Goal: Task Accomplishment & Management: Manage account settings

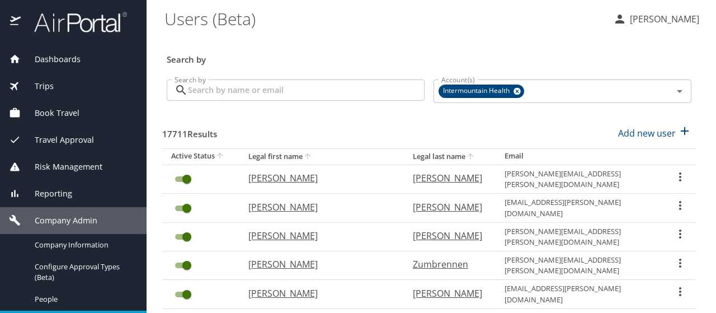
drag, startPoint x: 0, startPoint y: 0, endPoint x: 191, endPoint y: 90, distance: 211.5
click at [191, 90] on input "Search by" at bounding box center [306, 89] width 237 height 21
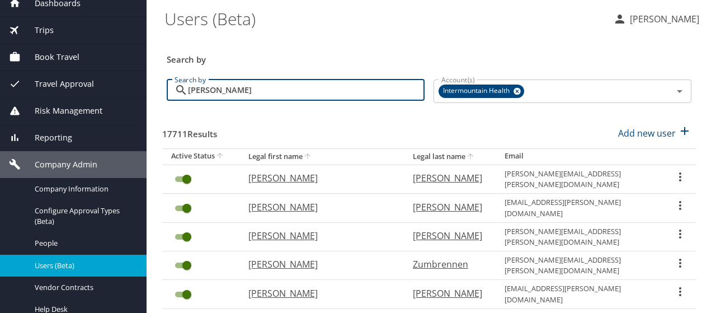
type input "[PERSON_NAME]"
checkbox input "false"
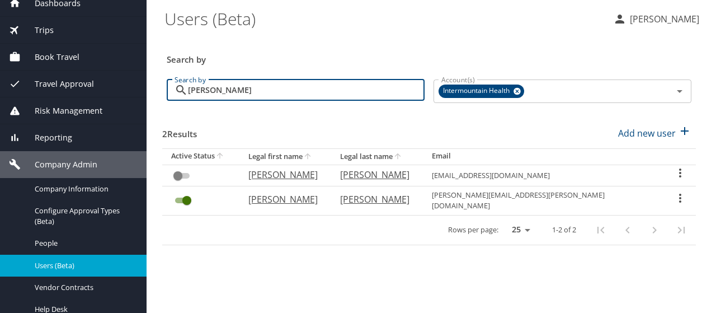
click at [676, 193] on icon "User Search Table" at bounding box center [680, 197] width 13 height 13
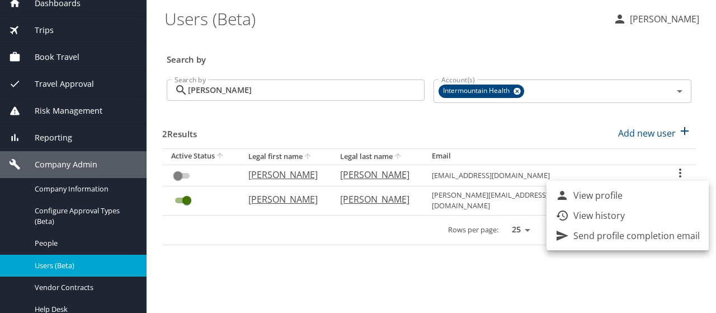
click at [590, 195] on p "View profile" at bounding box center [598, 195] width 49 height 13
select select "US"
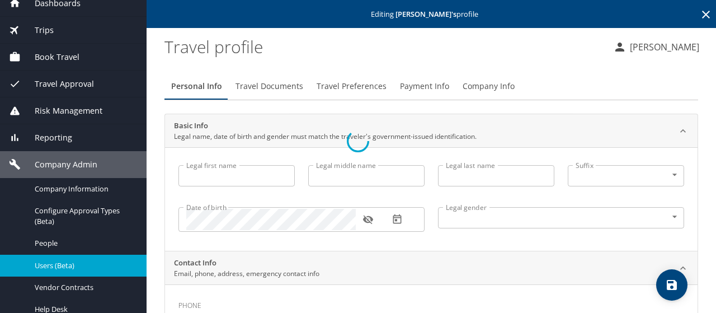
type input "Rachel"
type input "Shenker"
type input "Female"
select select "US"
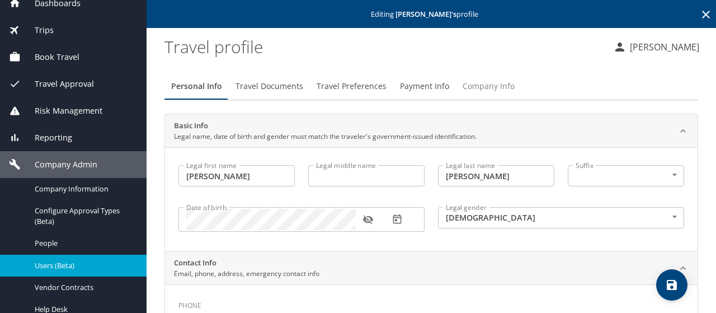
click at [495, 84] on span "Company Info" at bounding box center [489, 86] width 52 height 14
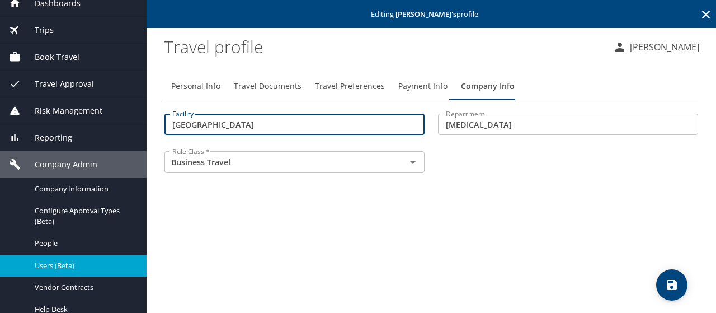
drag, startPoint x: 309, startPoint y: 126, endPoint x: 69, endPoint y: 97, distance: 241.3
click at [16, 91] on div "Dashboards AirPortal 360™ Manager My Travel Dashboard Trips Airtinerary® Lookup…" at bounding box center [358, 156] width 716 height 313
click at [36, 100] on div "Dashboards AirPortal 360™ Manager My Travel Dashboard Trips Airtinerary® Lookup…" at bounding box center [73, 212] width 147 height 445
type input "40000"
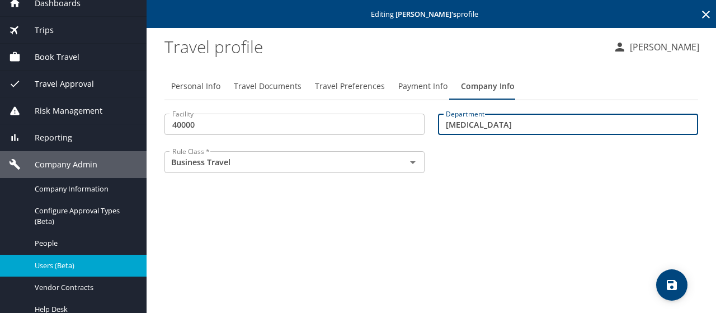
drag, startPoint x: 532, startPoint y: 119, endPoint x: 346, endPoint y: 112, distance: 185.9
click at [346, 112] on div "Facility 40000 Facility Department Radiation Oncology Department Rule Class * B…" at bounding box center [431, 144] width 547 height 75
type input "74254"
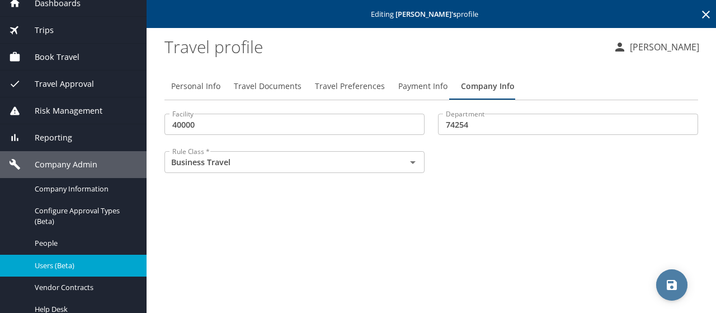
click at [670, 288] on icon "save" at bounding box center [672, 285] width 10 height 10
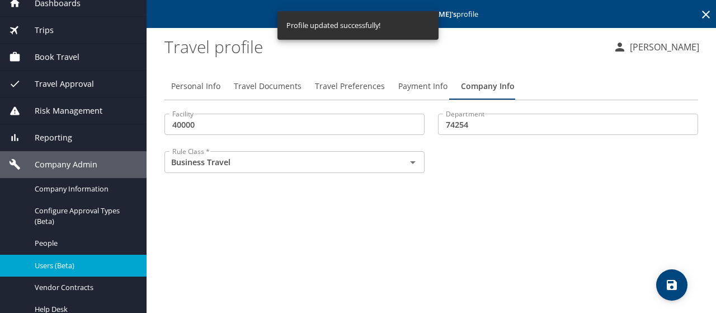
click at [246, 86] on span "Travel Documents" at bounding box center [268, 86] width 68 height 14
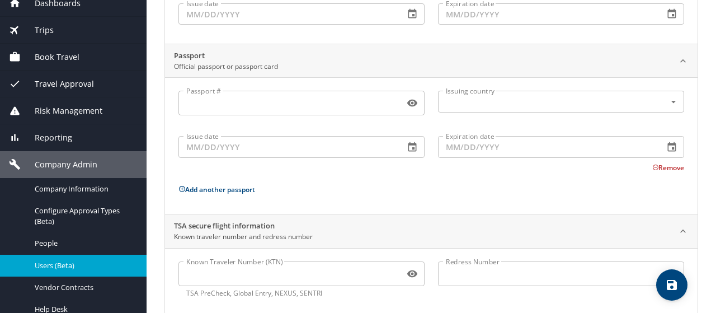
scroll to position [224, 0]
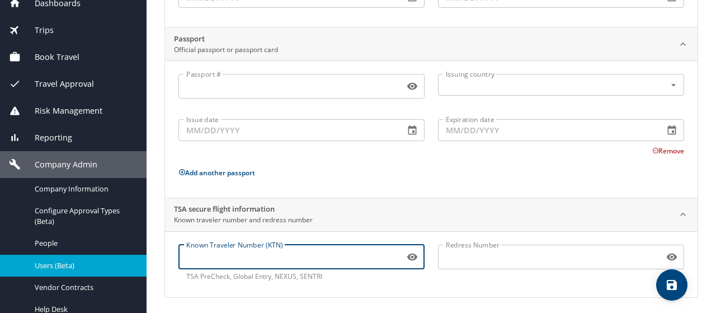
paste input ": 983505276"
click at [189, 253] on input ": 983505276" at bounding box center [290, 256] width 222 height 21
type input "983505276"
click at [669, 280] on icon "save" at bounding box center [672, 285] width 10 height 10
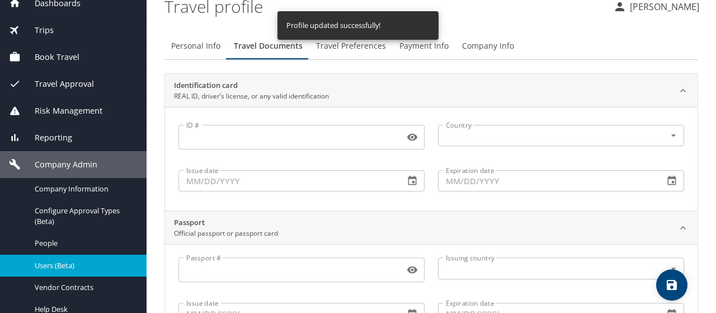
scroll to position [0, 0]
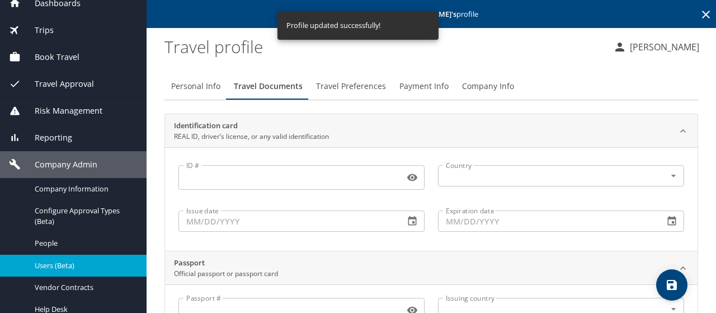
click at [331, 86] on span "Travel Preferences" at bounding box center [351, 86] width 70 height 14
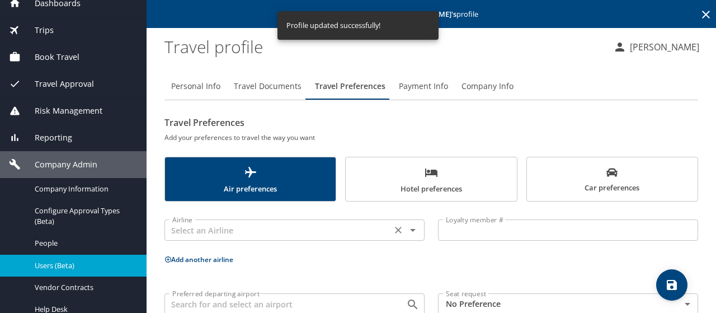
click at [189, 230] on input "text" at bounding box center [278, 230] width 221 height 15
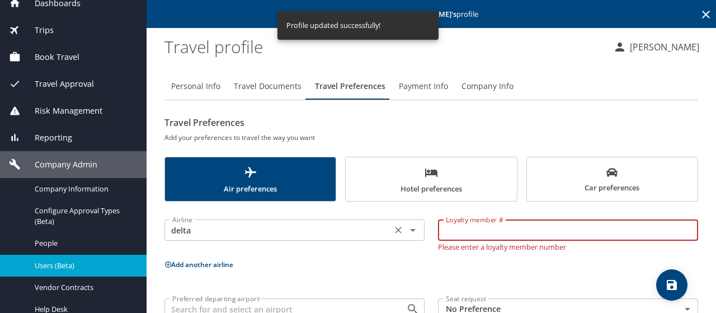
type input "Delta Air Lines"
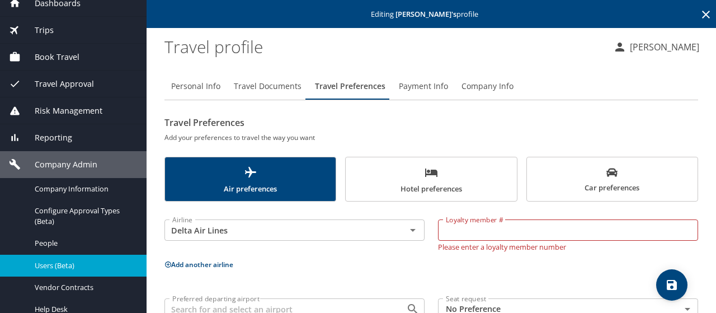
click at [246, 208] on div "Travel Preferences Add your preferences to travel the way you want Air preferen…" at bounding box center [432, 239] width 534 height 250
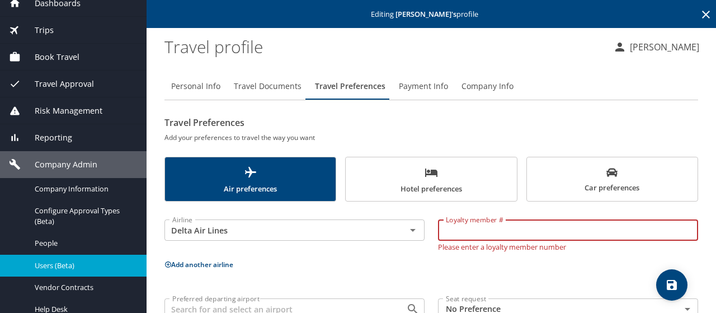
paste input "2240754164"
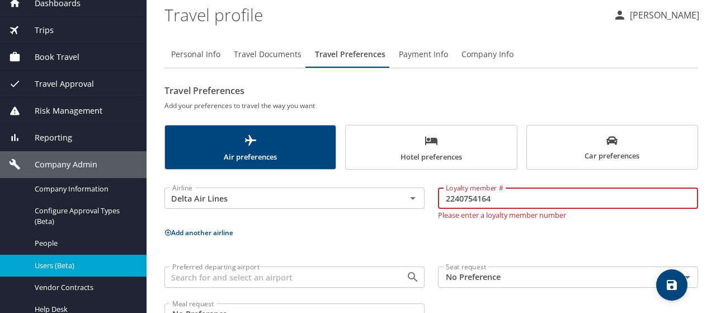
scroll to position [56, 0]
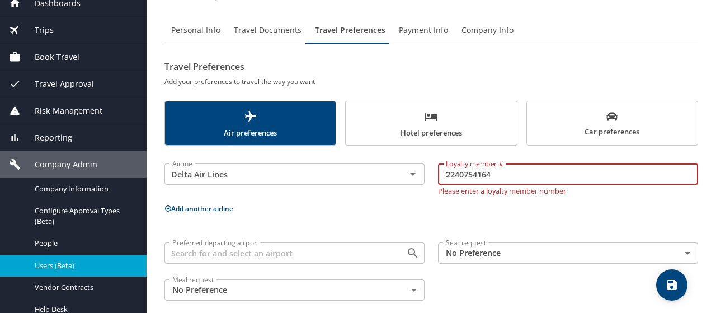
type input "2240754164"
click at [666, 282] on icon "save" at bounding box center [671, 284] width 13 height 13
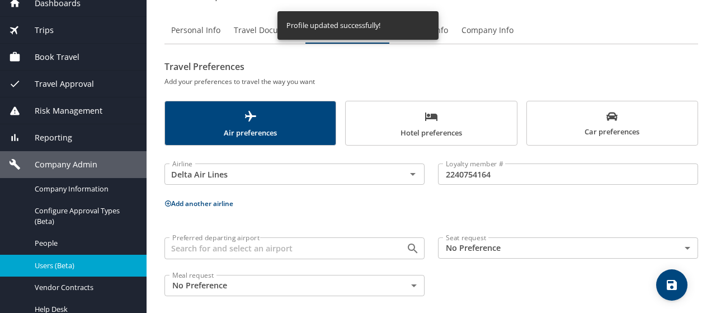
click at [444, 28] on span "Payment Info" at bounding box center [423, 31] width 49 height 14
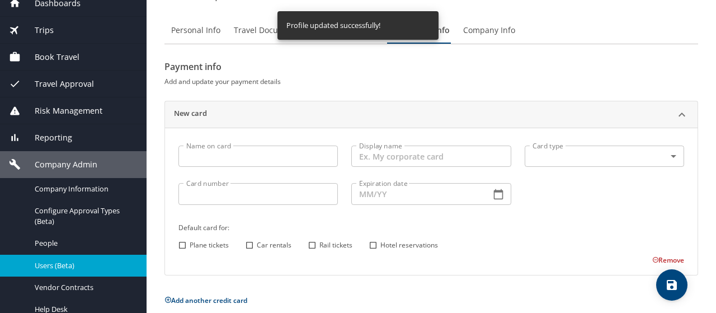
click at [235, 161] on input "Name on card" at bounding box center [259, 156] width 160 height 21
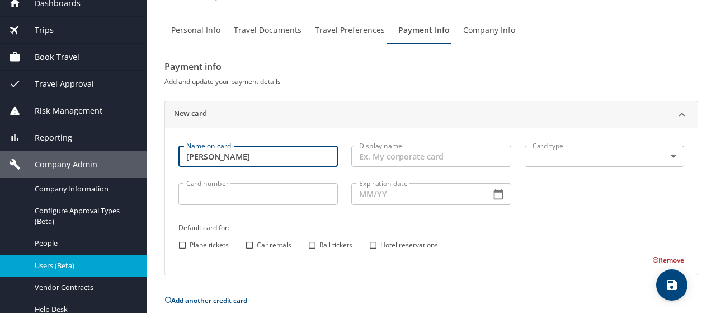
type input "Rachel Shenker"
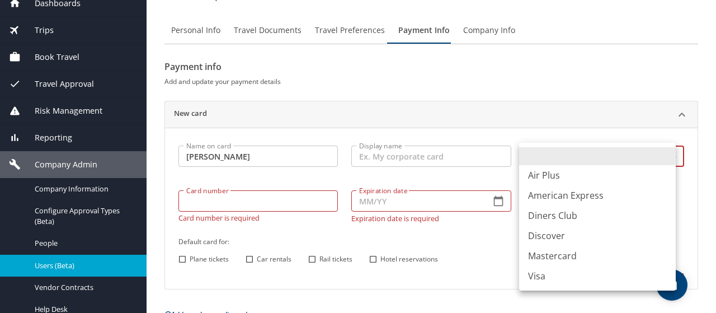
click at [561, 163] on body "Dashboards AirPortal 360™ Manager My Travel Dashboard Trips Airtinerary® Lookup…" at bounding box center [358, 156] width 716 height 313
click at [546, 278] on li "Visa" at bounding box center [597, 276] width 157 height 20
type input "VI"
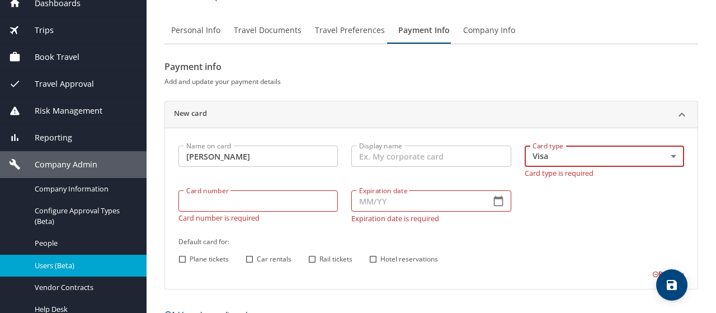
click at [195, 207] on div "Card number Card number Card number is required" at bounding box center [258, 206] width 173 height 45
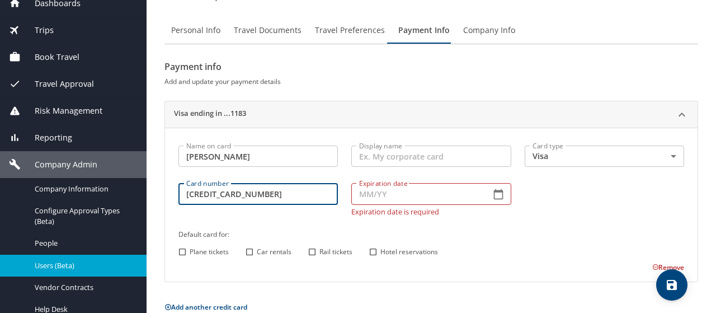
type input "4485597376121183"
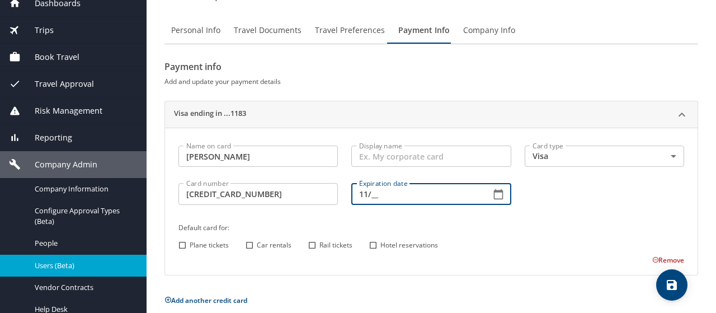
type input "1_/__"
type input "08/28"
click at [186, 243] on input "Plane tickets" at bounding box center [182, 245] width 15 height 15
checkbox input "true"
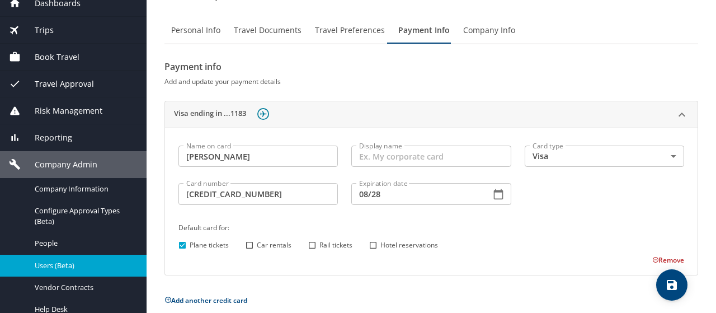
click at [252, 245] on input "Car rentals" at bounding box center [249, 245] width 15 height 15
checkbox input "true"
click at [369, 241] on input "Hotel reservations" at bounding box center [373, 245] width 15 height 15
checkbox input "true"
click at [662, 284] on span "save" at bounding box center [671, 284] width 31 height 13
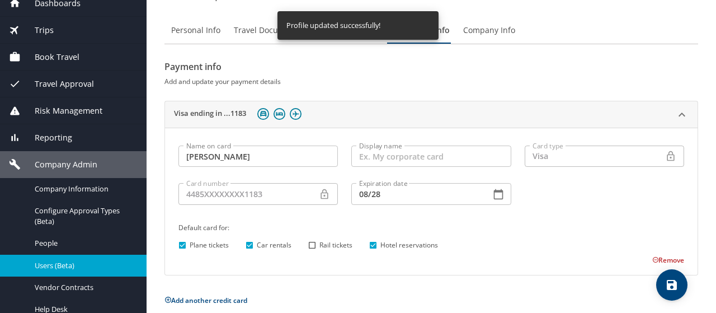
scroll to position [0, 0]
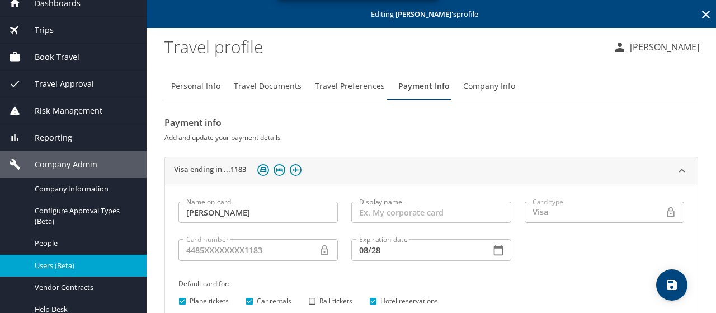
click at [700, 12] on icon at bounding box center [706, 14] width 13 height 13
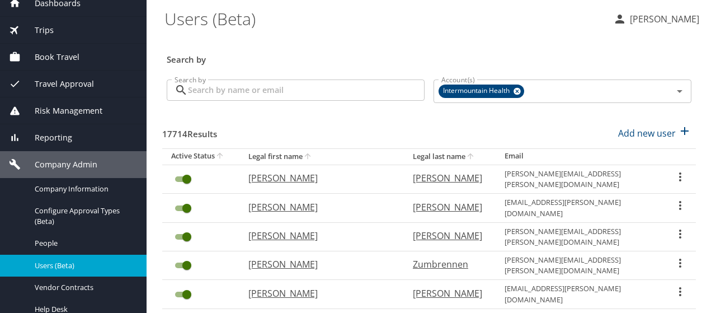
click at [51, 30] on span "Trips" at bounding box center [37, 30] width 33 height 12
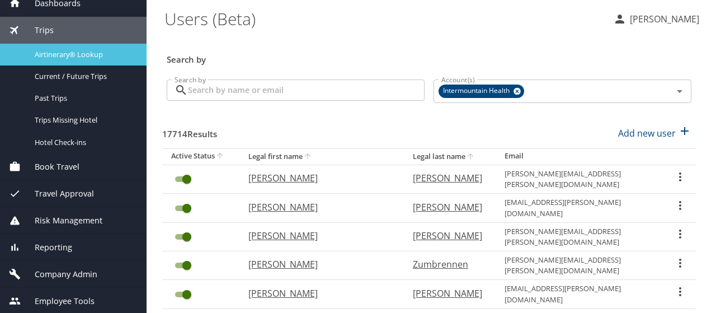
click at [48, 52] on span "Airtinerary® Lookup" at bounding box center [84, 54] width 98 height 11
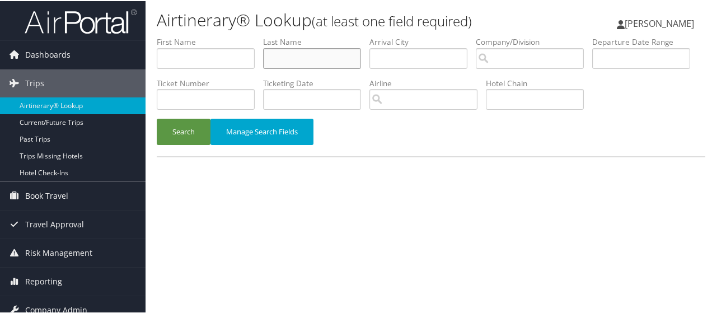
click at [300, 57] on input "text" at bounding box center [312, 57] width 98 height 21
type input "ferlic"
click at [157, 118] on button "Search" at bounding box center [184, 131] width 54 height 26
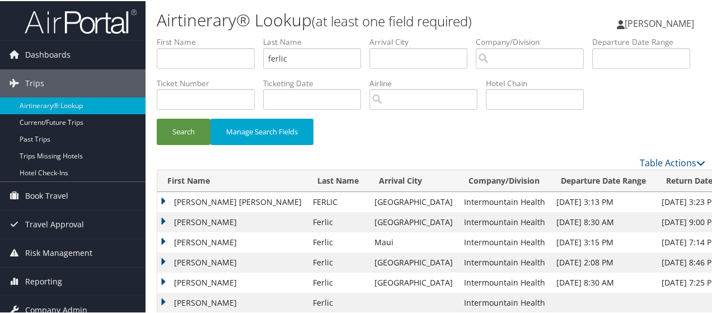
click at [154, 238] on div "Airtinerary® Lookup (at least one field required) Jacquelyn Vernon Jacquelyn Ve…" at bounding box center [431, 175] width 571 height 351
click at [162, 211] on td "ELISABETH ANNE" at bounding box center [232, 201] width 150 height 20
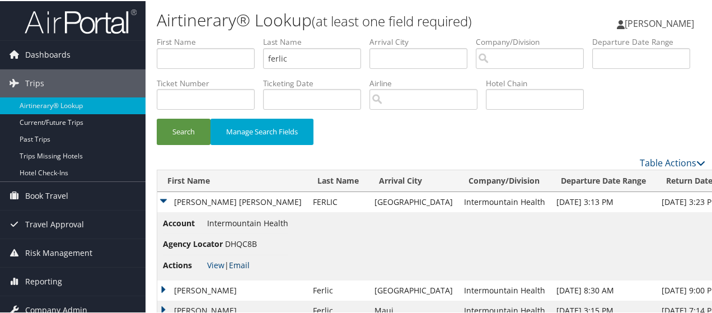
click at [240, 269] on link "Email" at bounding box center [239, 264] width 21 height 11
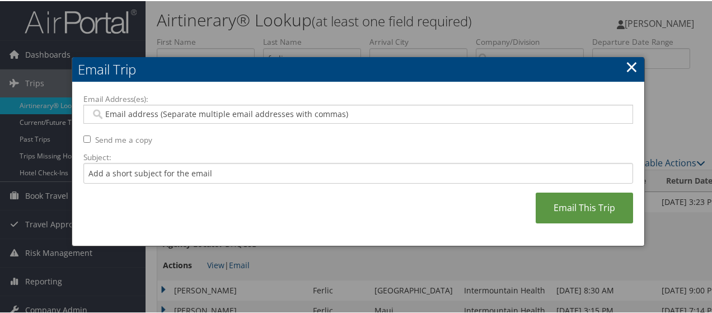
click at [109, 112] on input "Email Address(es):" at bounding box center [359, 112] width 536 height 11
type input "jacki"
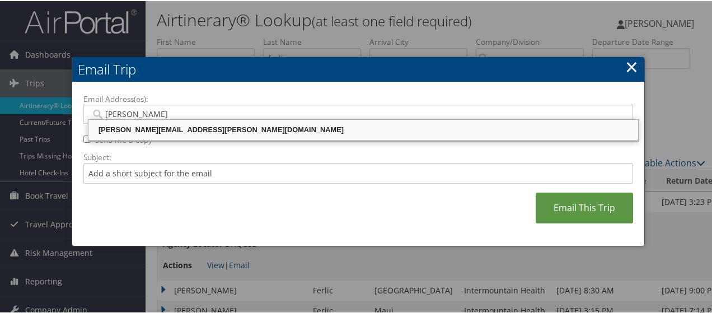
click at [135, 128] on div "[PERSON_NAME][EMAIL_ADDRESS][PERSON_NAME][DOMAIN_NAME]" at bounding box center [363, 128] width 546 height 11
type input "[PERSON_NAME][EMAIL_ADDRESS][PERSON_NAME][DOMAIN_NAME]"
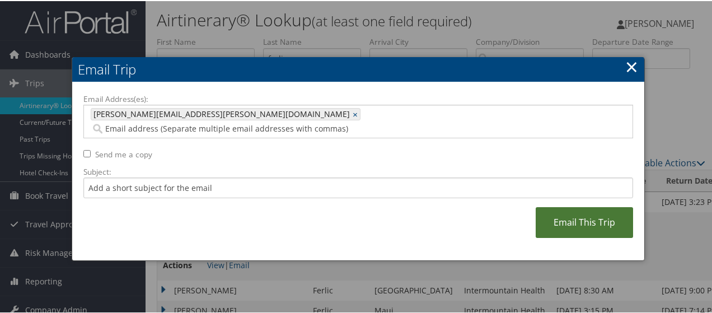
click at [580, 214] on link "Email This Trip" at bounding box center [584, 221] width 97 height 31
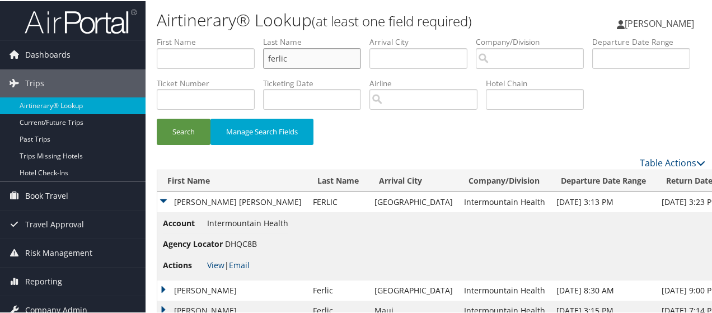
drag, startPoint x: 322, startPoint y: 57, endPoint x: 203, endPoint y: 53, distance: 119.8
click at [203, 35] on ul "First Name Last Name ferlic Departure City Arrival City Company/Division Airpor…" at bounding box center [431, 35] width 548 height 0
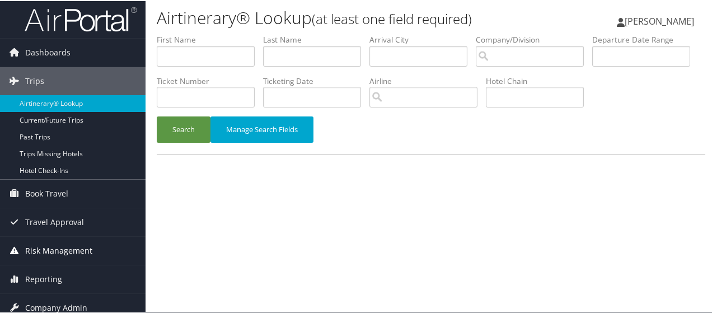
scroll to position [37, 0]
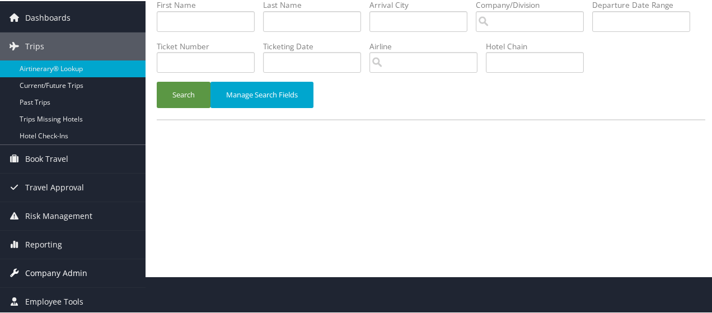
click at [85, 266] on span "Company Admin" at bounding box center [56, 272] width 62 height 28
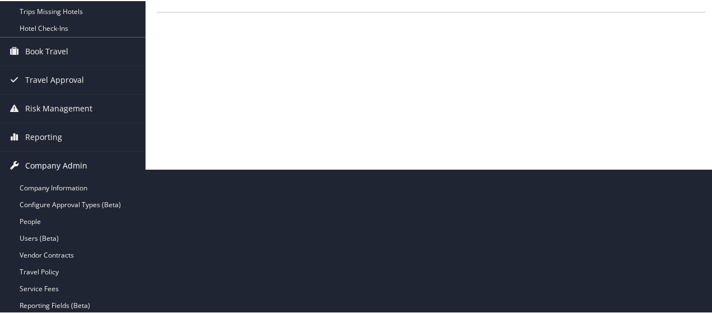
scroll to position [149, 0]
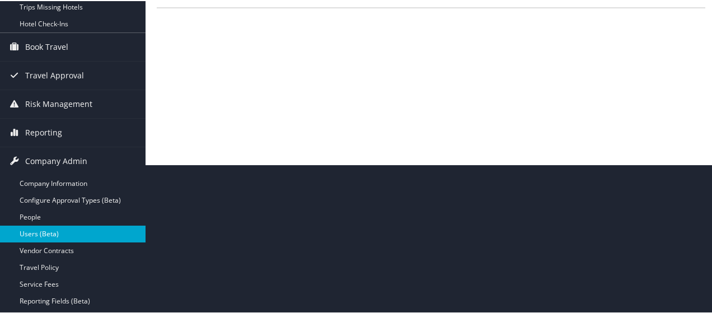
click at [43, 227] on link "Users (Beta)" at bounding box center [73, 232] width 146 height 17
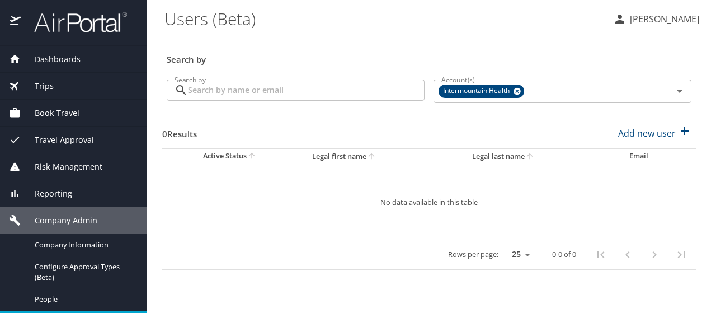
drag, startPoint x: 217, startPoint y: 95, endPoint x: 212, endPoint y: 92, distance: 5.8
click at [216, 95] on input "Search by" at bounding box center [306, 89] width 237 height 21
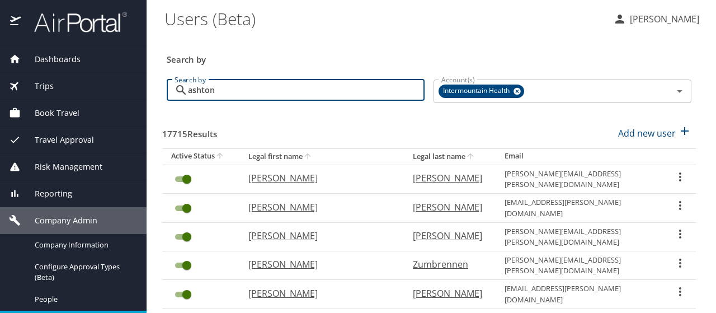
type input "ashton"
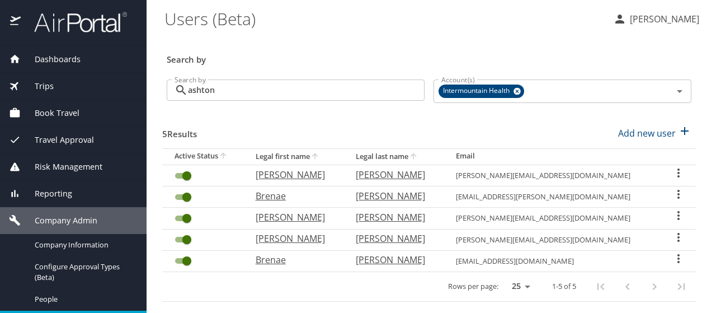
click at [678, 211] on icon "User Search Table" at bounding box center [679, 215] width 2 height 9
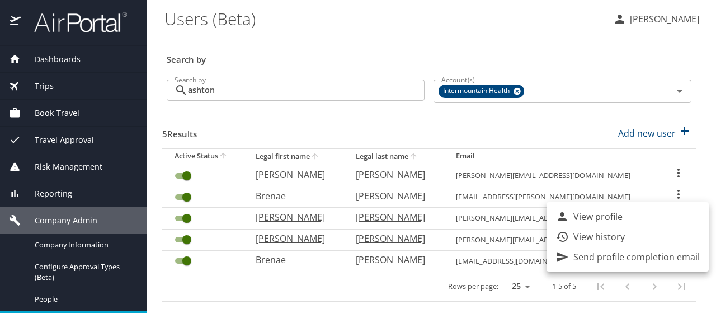
click at [667, 211] on li "View profile" at bounding box center [628, 217] width 162 height 20
select select "US"
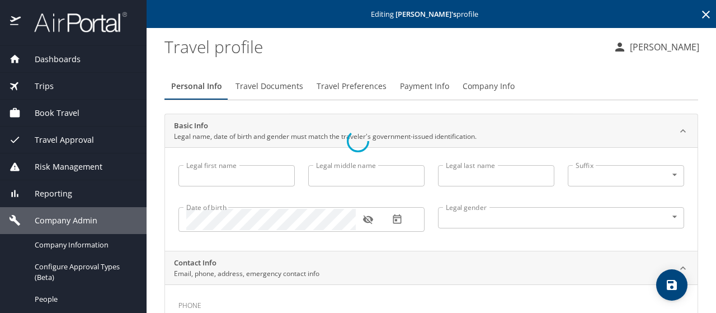
type input "Spencer"
type input "Norman"
type input "Ashton"
type input "Male"
type input "Melissa"
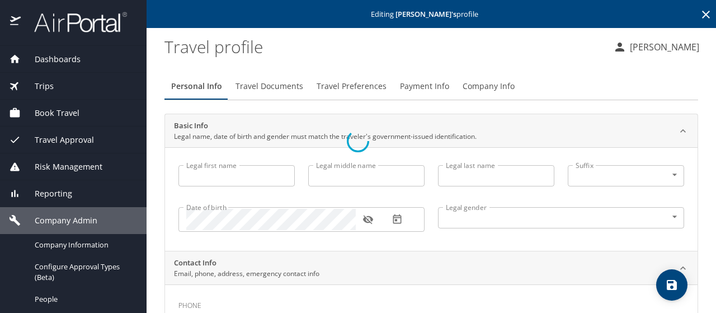
type input "Ashton"
select select "AT"
type input "05215 6188"
select select "US"
select select "AT"
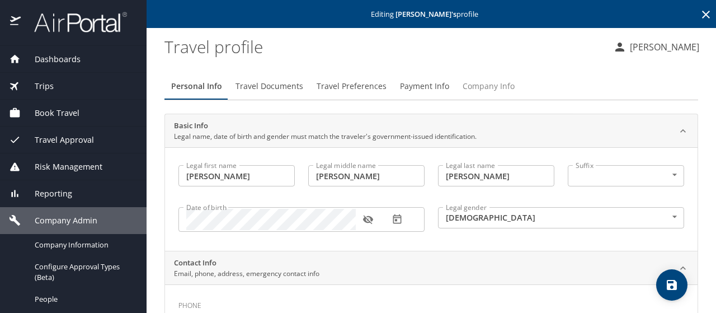
click at [477, 86] on span "Company Info" at bounding box center [489, 86] width 52 height 14
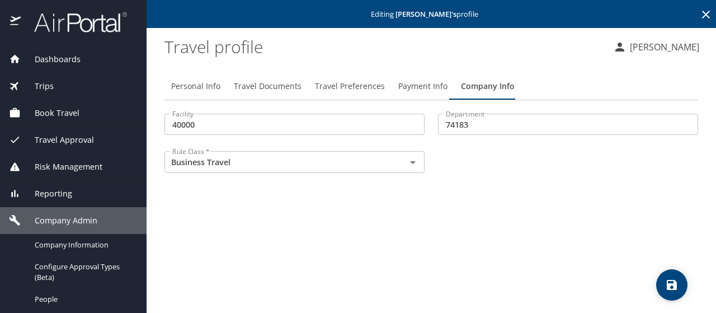
click at [435, 87] on span "Payment Info" at bounding box center [422, 86] width 49 height 14
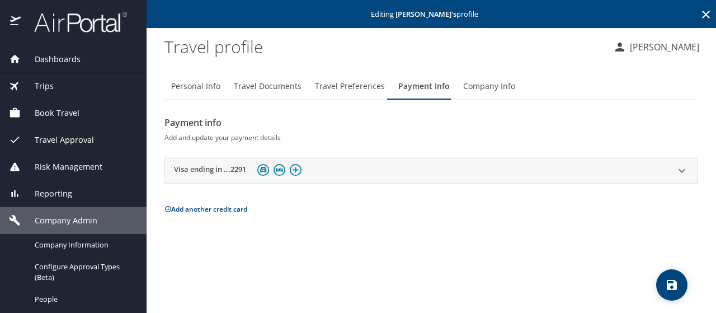
click at [364, 172] on div "Visa ending in ...2291" at bounding box center [421, 170] width 495 height 17
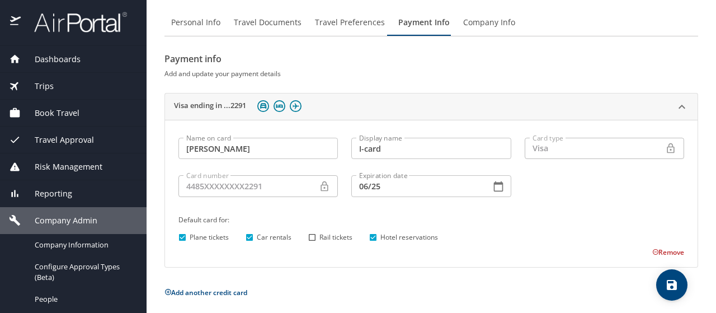
scroll to position [67, 0]
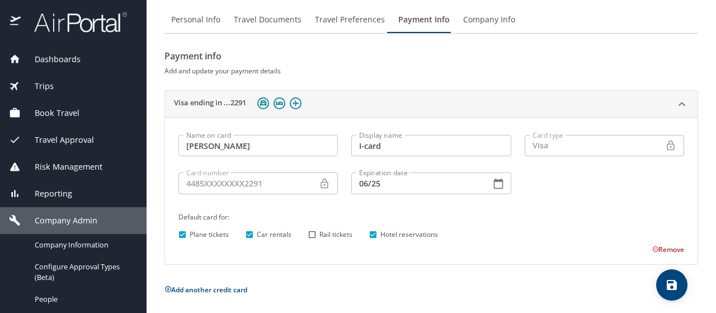
click at [664, 250] on button "Remove" at bounding box center [669, 250] width 32 height 10
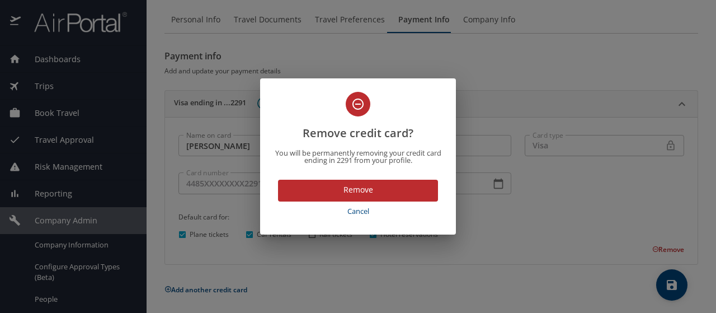
click at [353, 195] on span "Remove" at bounding box center [358, 190] width 142 height 14
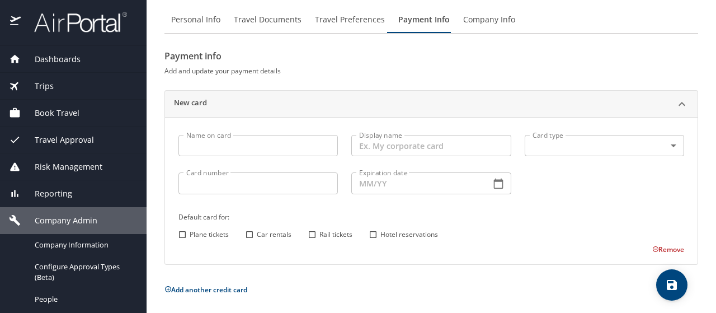
click at [208, 148] on input "Name on card" at bounding box center [259, 145] width 160 height 21
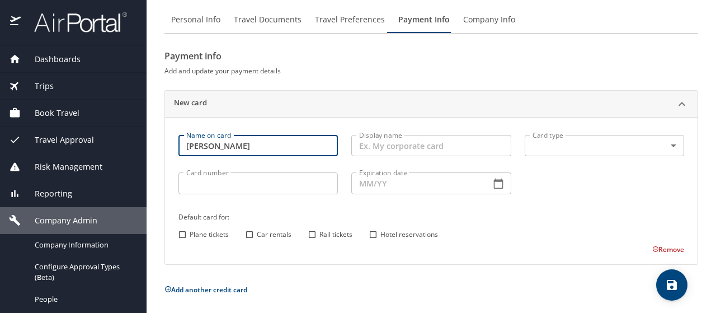
type input "Spencer Ashton"
click at [542, 143] on body "Dashboards AirPortal 360™ Manager My Travel Dashboard Trips Airtinerary® Lookup…" at bounding box center [358, 156] width 716 height 313
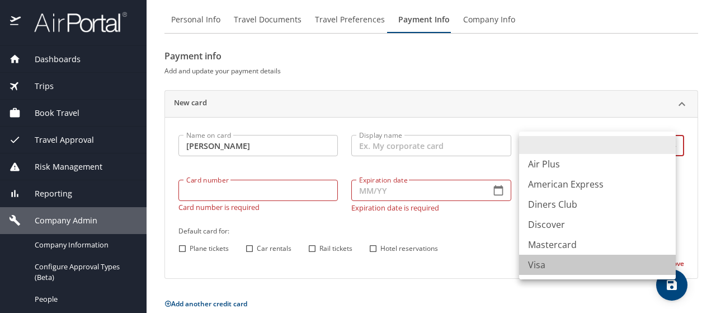
click at [546, 265] on li "Visa" at bounding box center [597, 265] width 157 height 20
type input "VI"
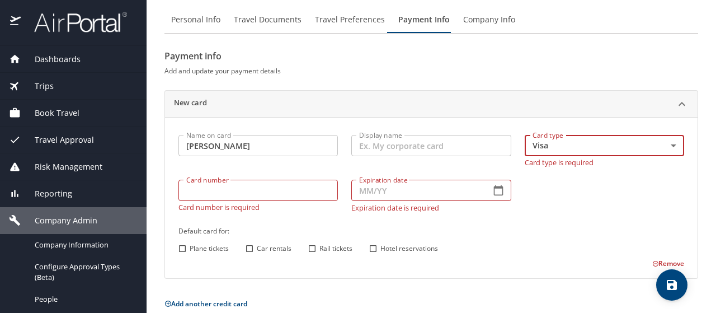
click at [200, 192] on input "Card number" at bounding box center [259, 190] width 160 height 21
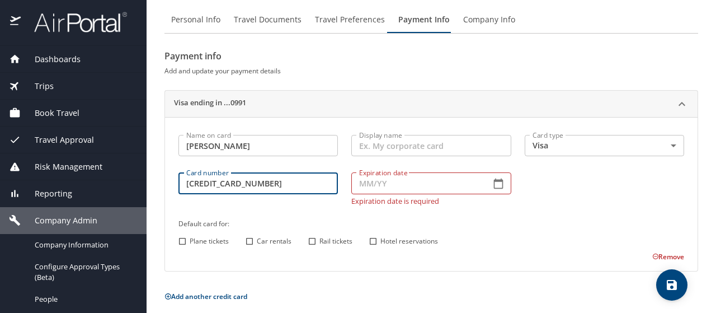
type input "4485591003690991"
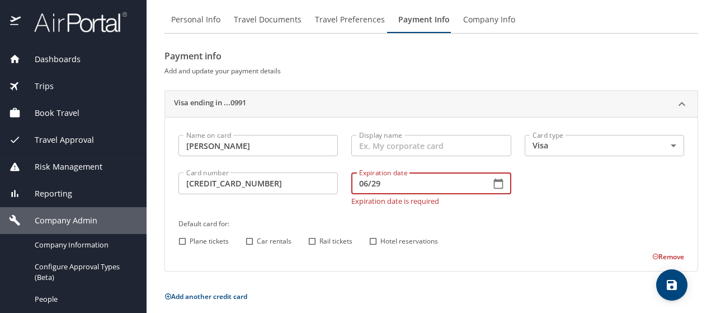
type input "06/29"
click at [179, 237] on input "Plane tickets" at bounding box center [182, 241] width 15 height 15
checkbox input "true"
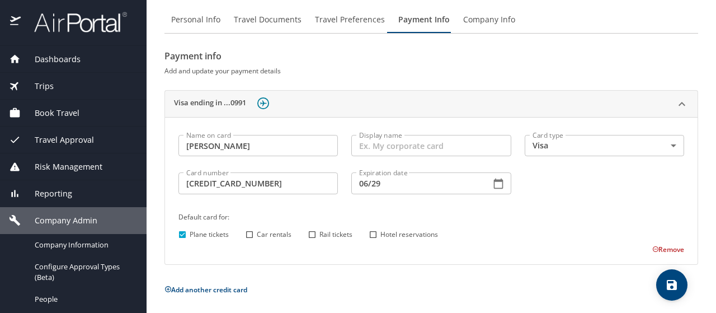
click at [251, 232] on input "Car rentals" at bounding box center [249, 234] width 15 height 15
checkbox input "true"
click at [370, 232] on input "Hotel reservations" at bounding box center [373, 234] width 15 height 15
checkbox input "true"
click at [672, 276] on button "save" at bounding box center [671, 284] width 31 height 31
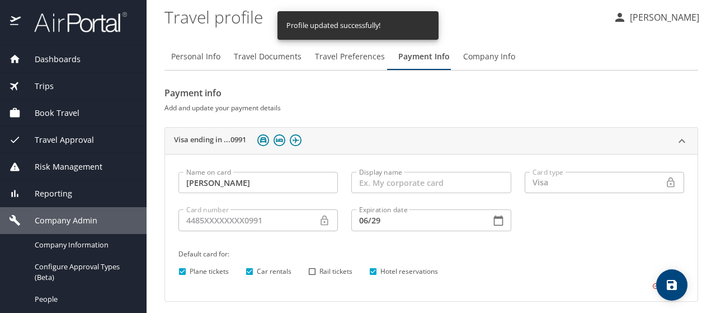
scroll to position [0, 0]
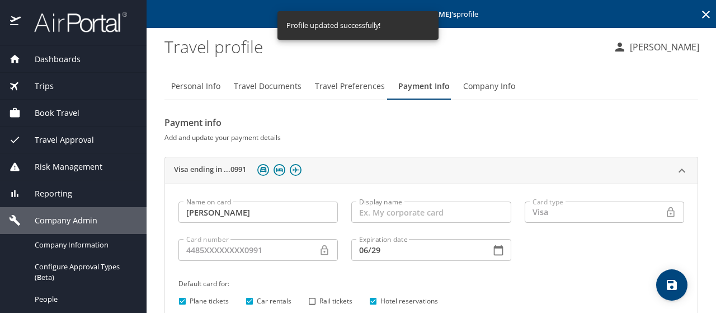
drag, startPoint x: 694, startPoint y: 16, endPoint x: 698, endPoint y: 12, distance: 5.9
click at [700, 12] on icon at bounding box center [706, 14] width 13 height 13
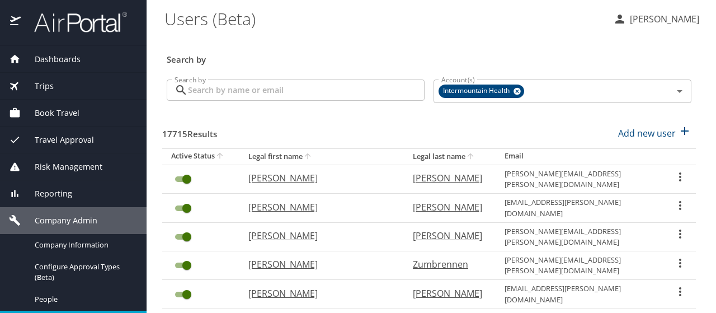
click at [39, 85] on span "Trips" at bounding box center [37, 86] width 33 height 12
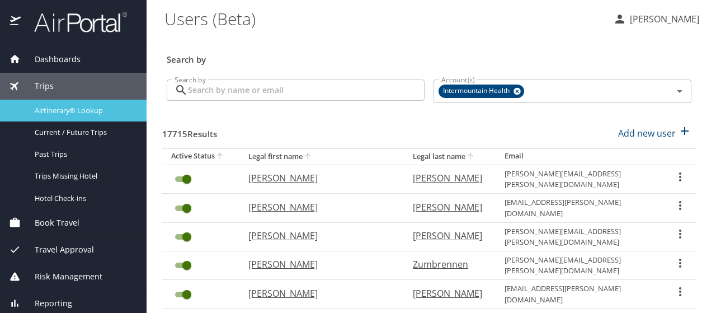
click at [43, 105] on span "Airtinerary® Lookup" at bounding box center [84, 110] width 98 height 11
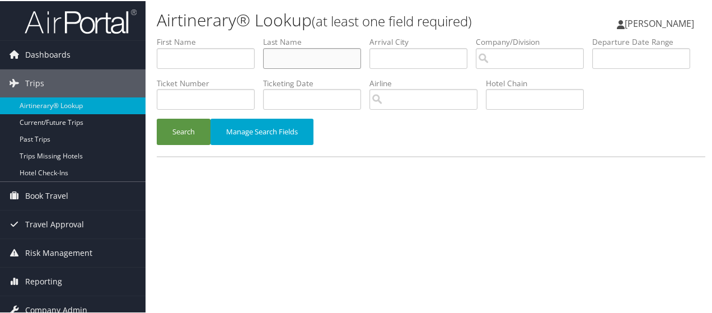
click at [287, 59] on input "text" at bounding box center [312, 57] width 98 height 21
type input "[PERSON_NAME]"
click at [157, 118] on button "Search" at bounding box center [184, 131] width 54 height 26
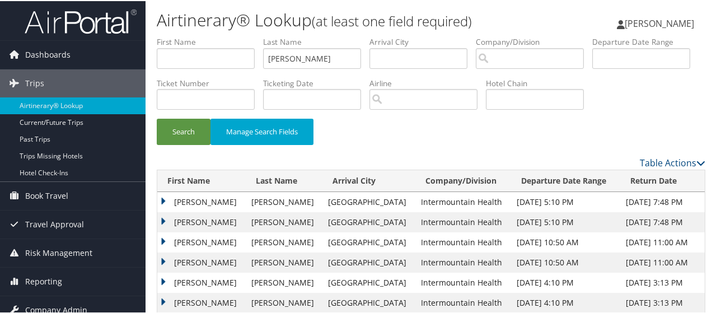
click at [162, 251] on td "[PERSON_NAME]" at bounding box center [201, 241] width 88 height 20
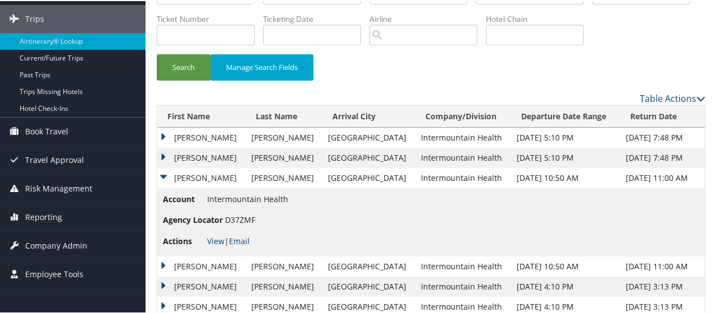
scroll to position [168, 0]
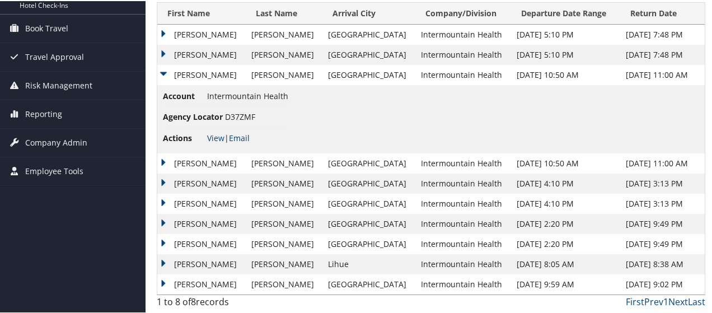
click at [241, 142] on link "Email" at bounding box center [239, 137] width 21 height 11
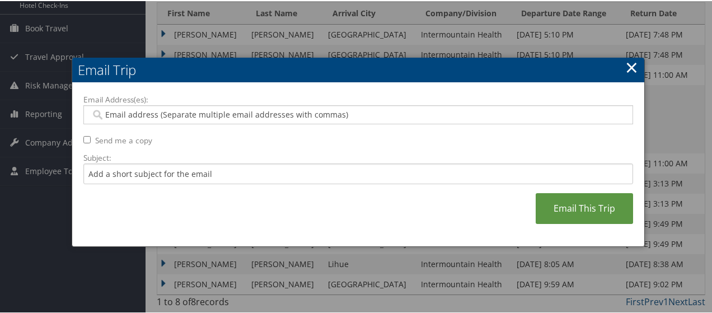
click at [104, 112] on input "Email Address(es):" at bounding box center [359, 113] width 536 height 11
type input "[PERSON_NAME]"
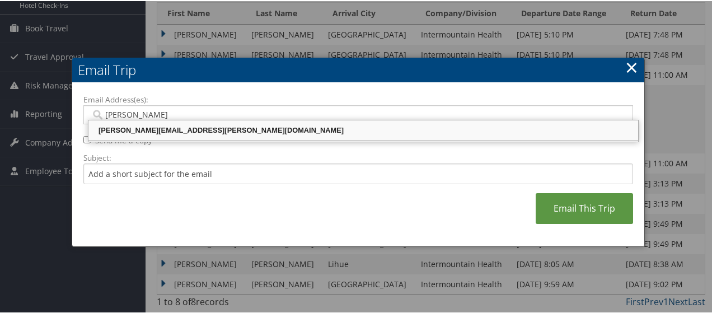
click at [110, 129] on div "[PERSON_NAME][EMAIL_ADDRESS][PERSON_NAME][DOMAIN_NAME]" at bounding box center [363, 129] width 546 height 11
type input "[PERSON_NAME][EMAIL_ADDRESS][PERSON_NAME][DOMAIN_NAME]"
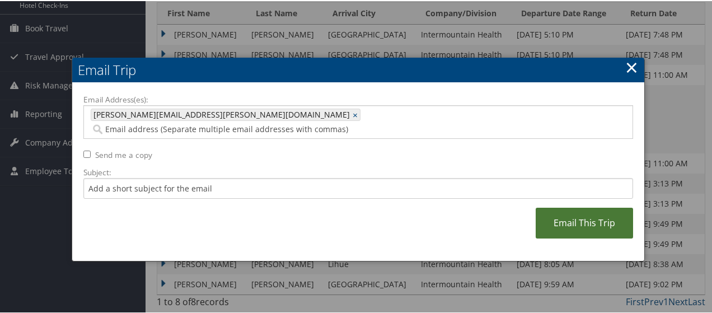
click at [559, 207] on link "Email This Trip" at bounding box center [584, 222] width 97 height 31
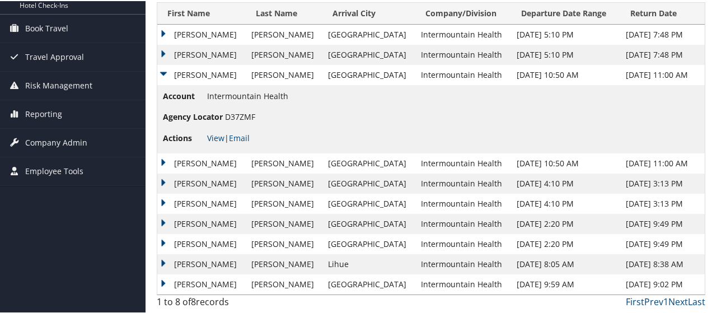
drag, startPoint x: 166, startPoint y: 90, endPoint x: 477, endPoint y: 157, distance: 318.8
click at [477, 152] on td "Account Intermountain Health Agency Locator D37ZMF Actions View | Email" at bounding box center [430, 118] width 547 height 68
click at [162, 64] on td "[PERSON_NAME]" at bounding box center [201, 54] width 88 height 20
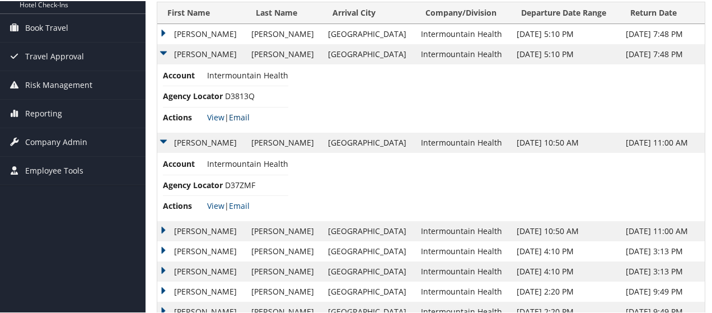
click at [245, 121] on link "Email" at bounding box center [239, 116] width 21 height 11
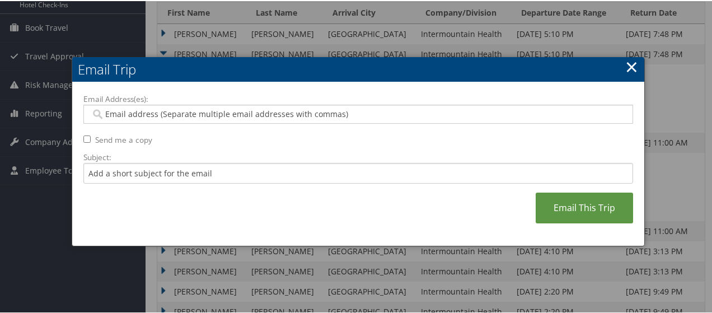
click at [136, 114] on input "Email Address(es):" at bounding box center [359, 112] width 536 height 11
type input "[PERSON_NAME]"
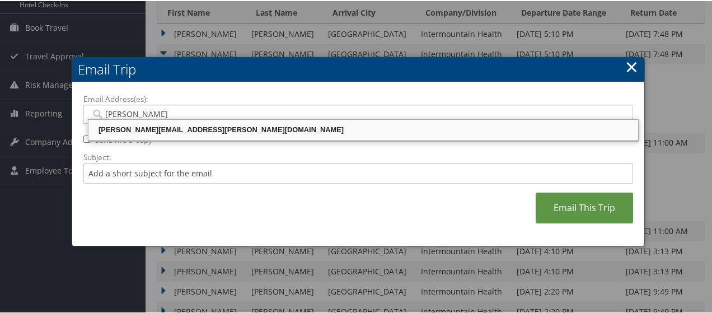
click at [137, 124] on div "[PERSON_NAME][EMAIL_ADDRESS][PERSON_NAME][DOMAIN_NAME]" at bounding box center [363, 128] width 546 height 11
type input "[PERSON_NAME][EMAIL_ADDRESS][PERSON_NAME][DOMAIN_NAME]"
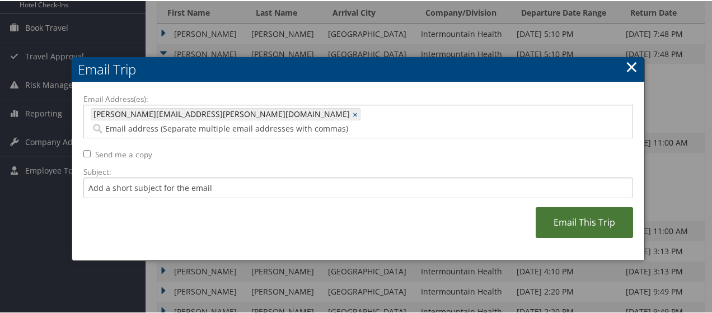
click at [558, 206] on link "Email This Trip" at bounding box center [584, 221] width 97 height 31
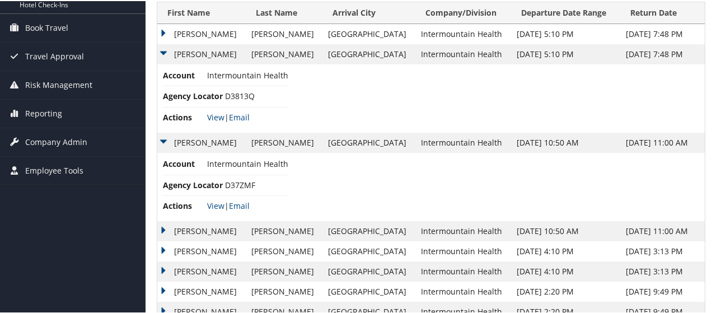
click at [165, 63] on td "[PERSON_NAME]" at bounding box center [201, 53] width 88 height 20
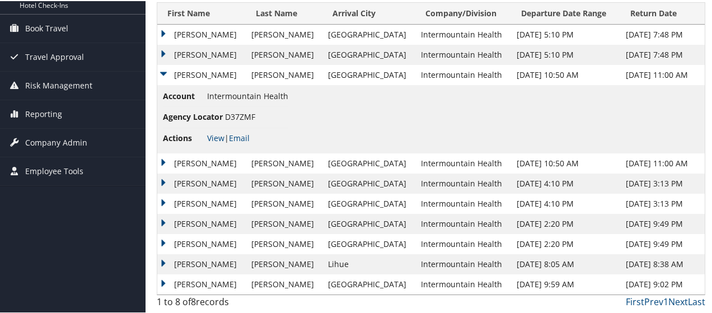
click at [161, 84] on td "[PERSON_NAME]" at bounding box center [201, 74] width 88 height 20
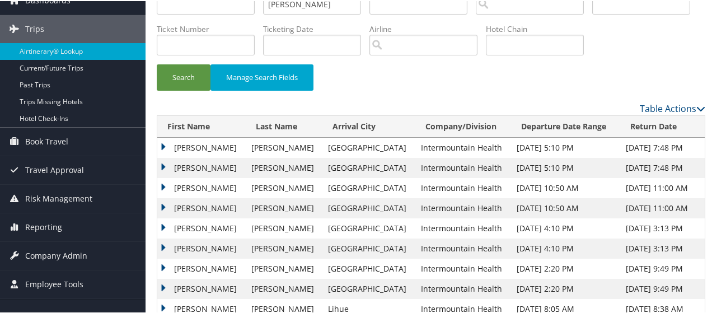
scroll to position [0, 0]
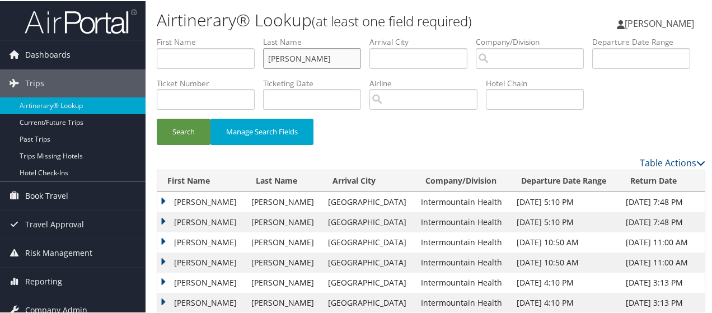
drag, startPoint x: 303, startPoint y: 55, endPoint x: 243, endPoint y: 53, distance: 59.9
click at [243, 35] on ul "First Name Last Name [PERSON_NAME] Departure City Arrival City Company/Division…" at bounding box center [431, 35] width 548 height 0
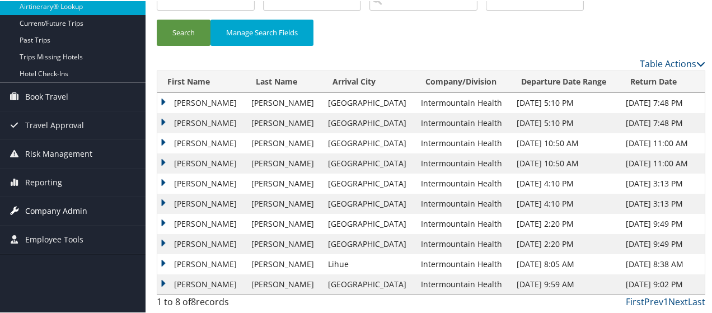
click at [41, 196] on span "Company Admin" at bounding box center [56, 210] width 62 height 28
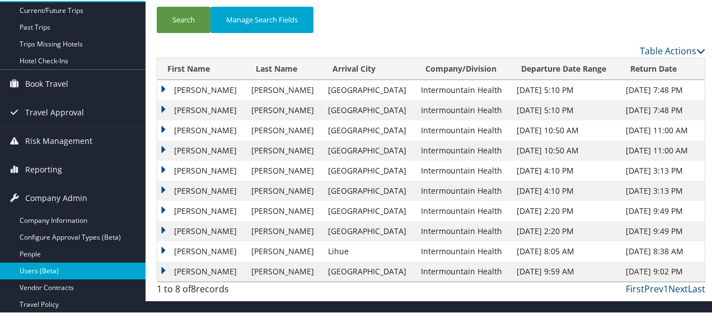
click at [37, 271] on link "Users (Beta)" at bounding box center [73, 269] width 146 height 17
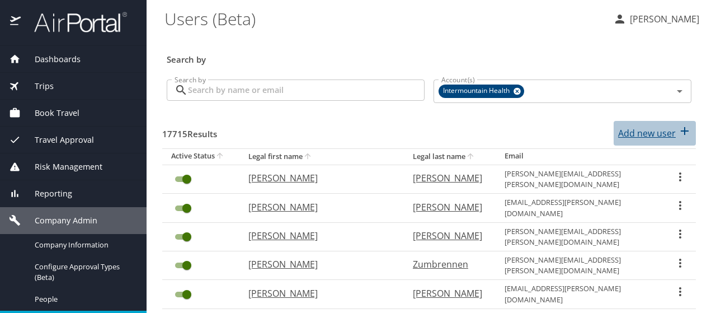
click at [618, 130] on p "Add new user" at bounding box center [647, 132] width 58 height 13
select select "US"
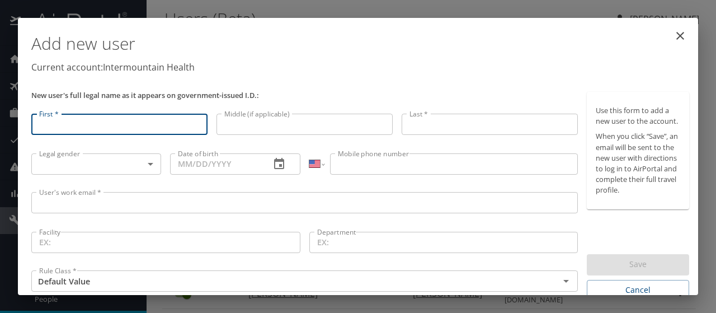
click at [81, 128] on input "First *" at bounding box center [119, 124] width 176 height 21
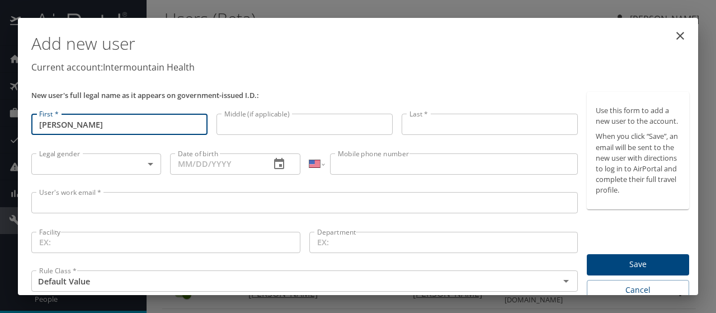
type input "[PERSON_NAME]"
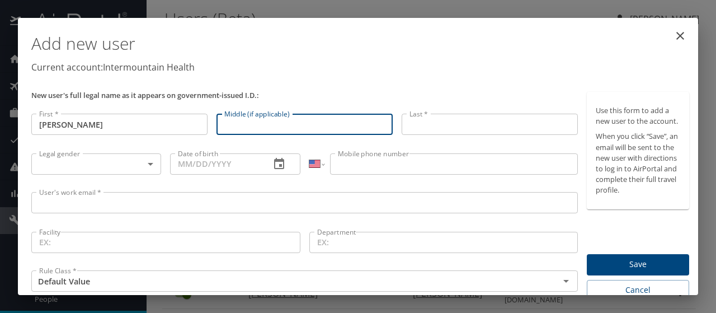
click at [284, 129] on input "Middle (if applicable)" at bounding box center [305, 124] width 176 height 21
click at [432, 125] on input "Last *" at bounding box center [490, 124] width 176 height 21
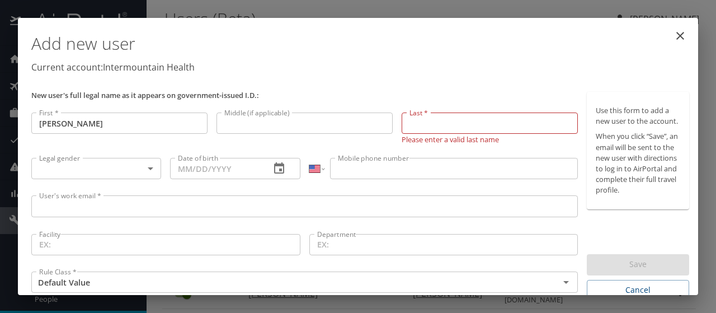
click at [151, 127] on input "David" at bounding box center [119, 122] width 176 height 21
click at [415, 119] on input "Last *" at bounding box center [490, 122] width 176 height 21
click at [408, 122] on input "ketchum" at bounding box center [490, 122] width 176 height 21
type input "Ketchum"
click at [146, 166] on body "Dashboards AirPortal 360™ Manager My Travel Dashboard Trips Airtinerary® Lookup…" at bounding box center [358, 156] width 716 height 313
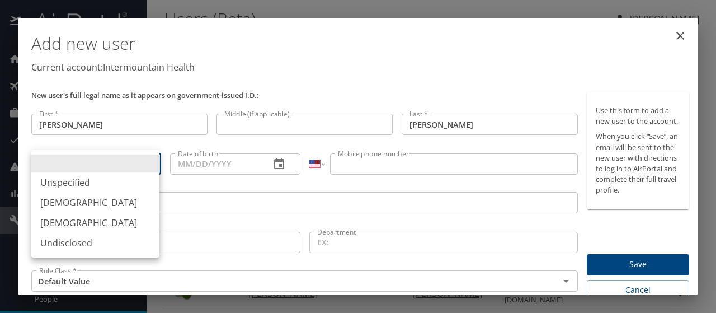
click at [101, 204] on li "Male" at bounding box center [95, 203] width 128 height 20
type input "Male"
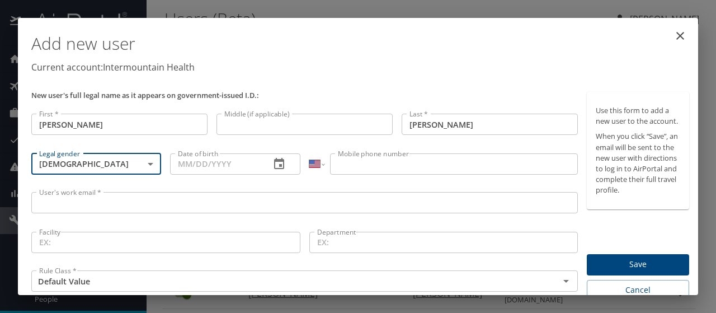
click at [686, 34] on icon "close" at bounding box center [680, 35] width 13 height 13
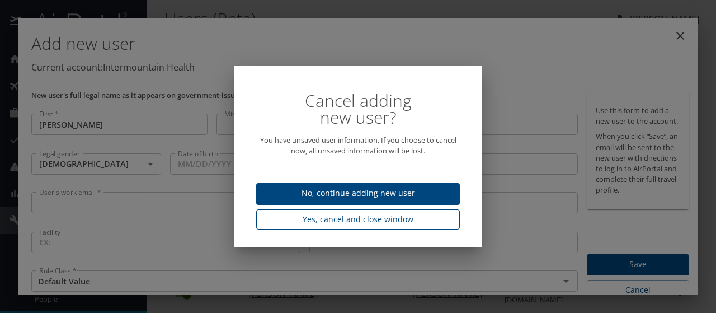
click at [394, 217] on span "Yes, cancel and close window" at bounding box center [358, 220] width 186 height 14
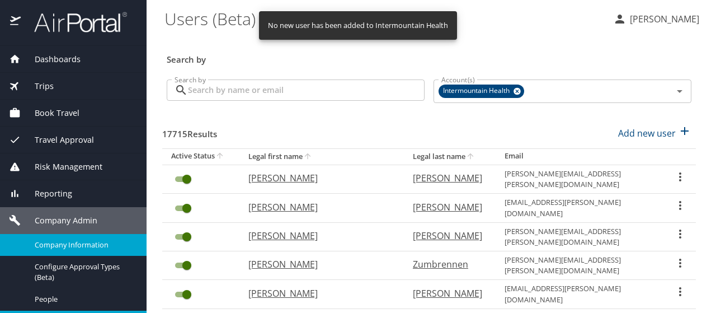
scroll to position [56, 0]
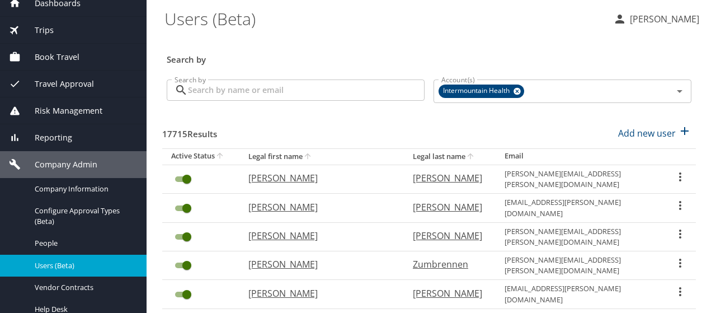
click at [218, 92] on input "Search by" at bounding box center [306, 89] width 237 height 21
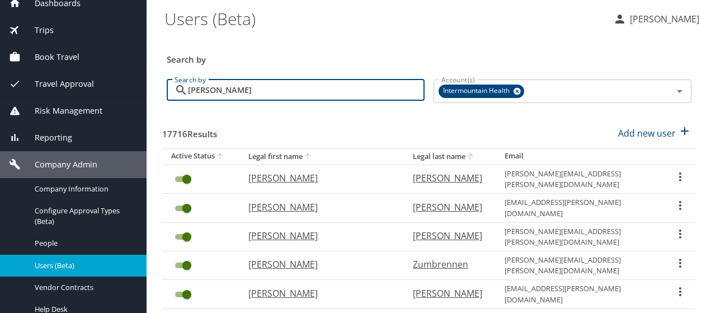
type input "gilbert"
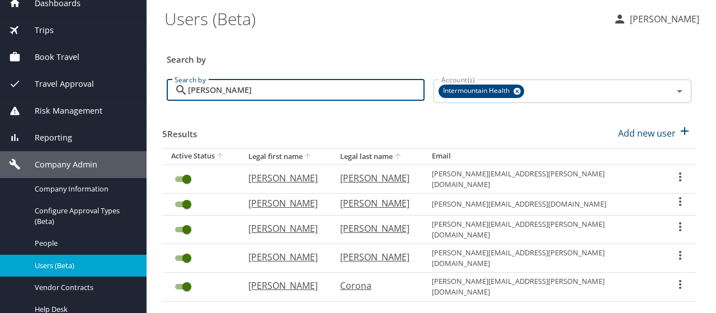
click at [674, 172] on icon "User Search Table" at bounding box center [680, 176] width 13 height 13
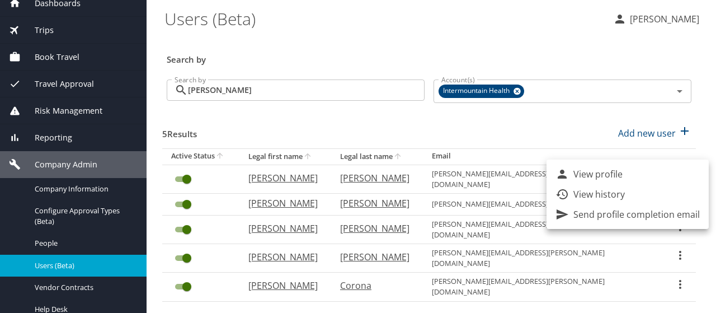
click at [664, 172] on li "View profile" at bounding box center [628, 174] width 162 height 20
select select "US"
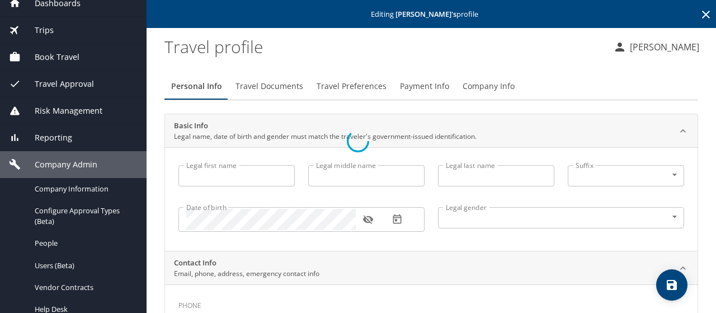
type input "Preston"
type input "Gilbert"
type input "Male"
type input "Heather"
type input "Gilbert"
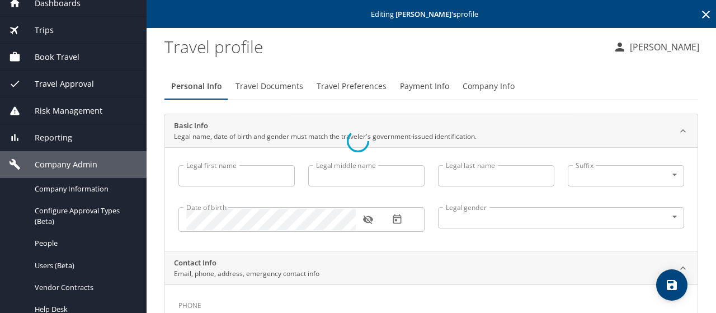
select select "AT"
type input "05383 3738"
select select "AT"
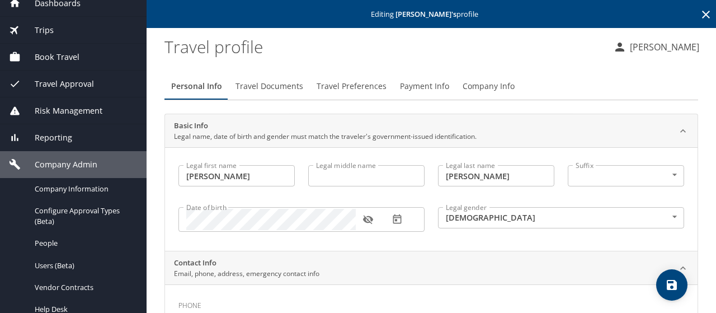
click at [471, 57] on profile "Travel profile" at bounding box center [385, 46] width 440 height 35
click at [475, 82] on span "Company Info" at bounding box center [489, 86] width 52 height 14
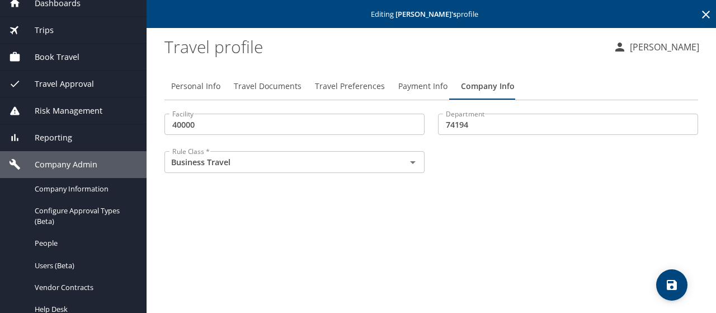
click at [409, 82] on span "Payment Info" at bounding box center [422, 86] width 49 height 14
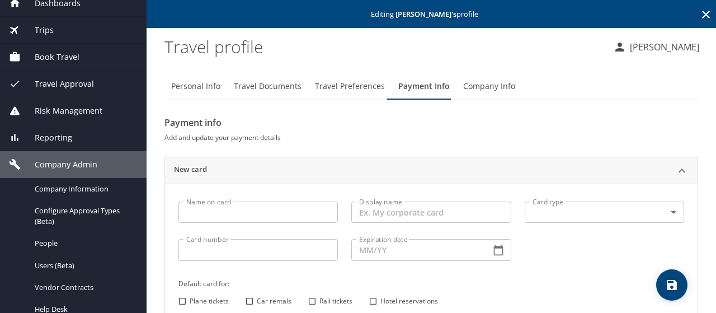
click at [199, 214] on input "Name on card" at bounding box center [259, 211] width 160 height 21
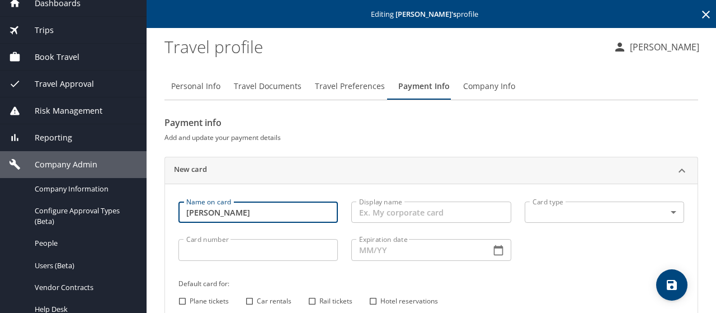
type input "Preston Gilbert"
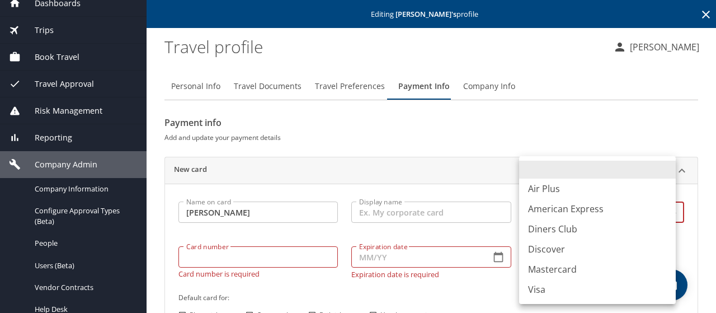
click at [573, 220] on body "Dashboards AirPortal 360™ Manager My Travel Dashboard Trips Airtinerary® Lookup…" at bounding box center [358, 156] width 716 height 313
click at [539, 284] on li "Visa" at bounding box center [597, 289] width 157 height 20
type input "VI"
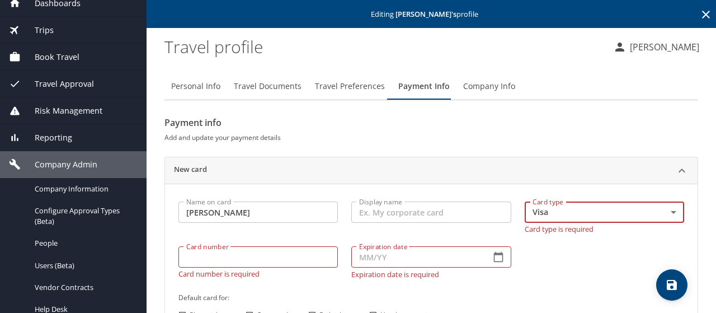
click at [231, 262] on div "Card number Card number Card number is required" at bounding box center [258, 262] width 173 height 45
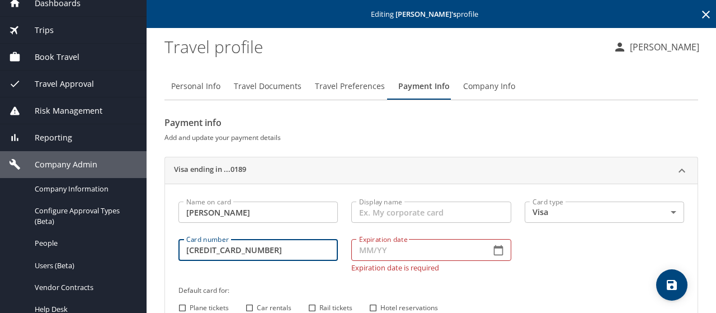
type input "4485595181410189"
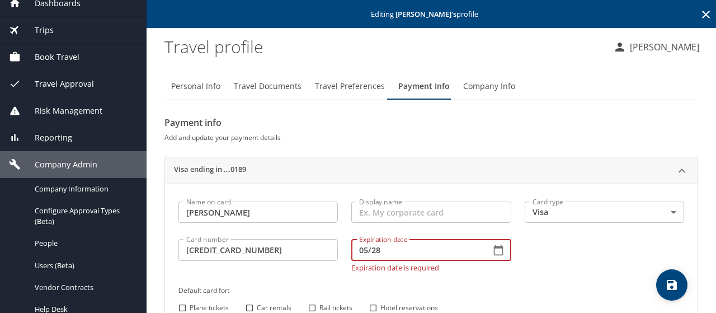
type input "05/28"
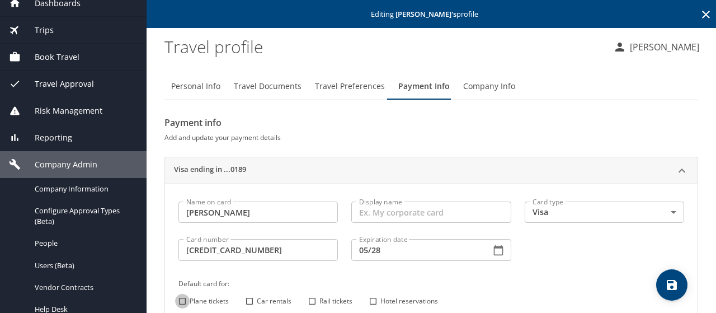
click at [178, 304] on input "Plane tickets" at bounding box center [182, 301] width 15 height 15
checkbox input "true"
click at [247, 302] on input "Car rentals" at bounding box center [249, 301] width 15 height 15
checkbox input "true"
click at [367, 298] on input "Hotel reservations" at bounding box center [373, 301] width 15 height 15
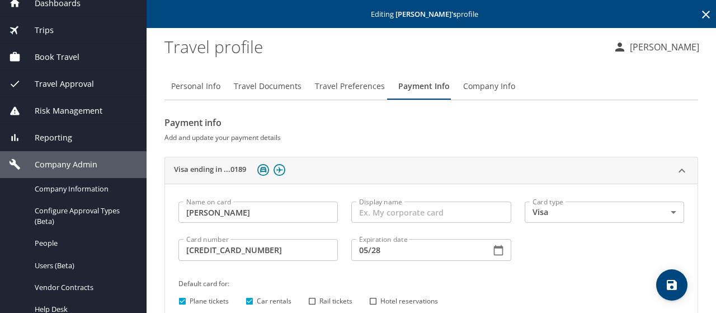
checkbox input "true"
click at [672, 283] on icon "save" at bounding box center [671, 284] width 13 height 13
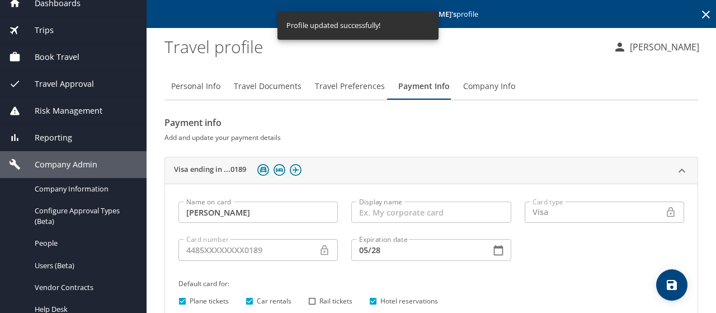
click at [702, 13] on icon at bounding box center [706, 15] width 8 height 8
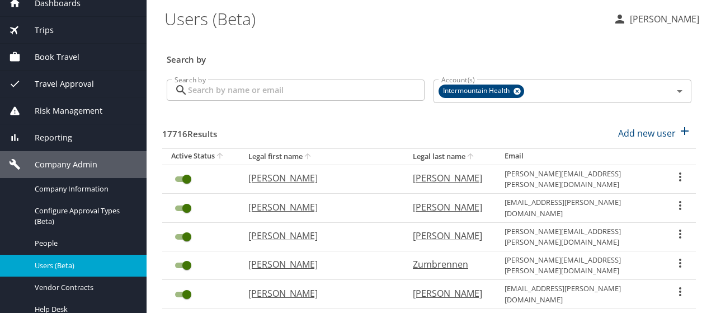
click at [55, 30] on div "Trips" at bounding box center [73, 30] width 129 height 12
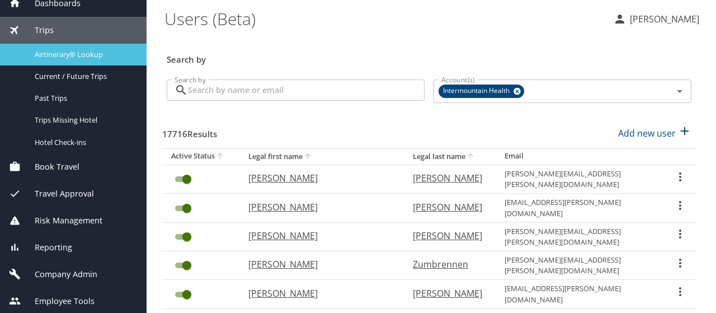
click at [59, 59] on span "Airtinerary® Lookup" at bounding box center [84, 54] width 98 height 11
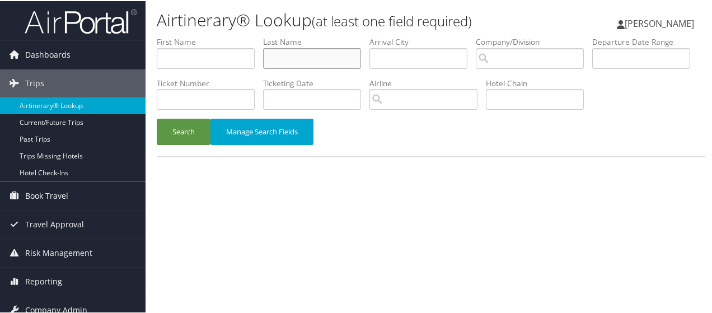
click at [288, 65] on input "text" at bounding box center [312, 57] width 98 height 21
type input "hachem"
click at [194, 144] on button "Search" at bounding box center [184, 131] width 54 height 26
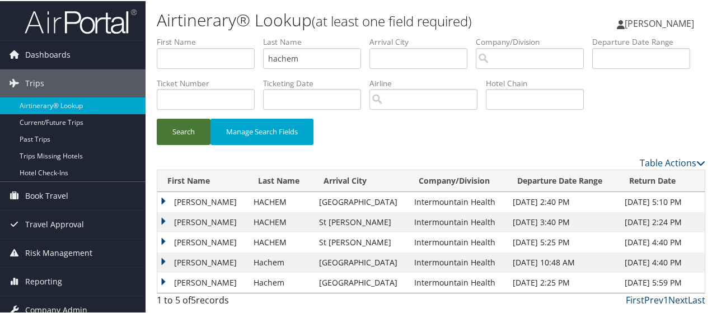
scroll to position [39, 0]
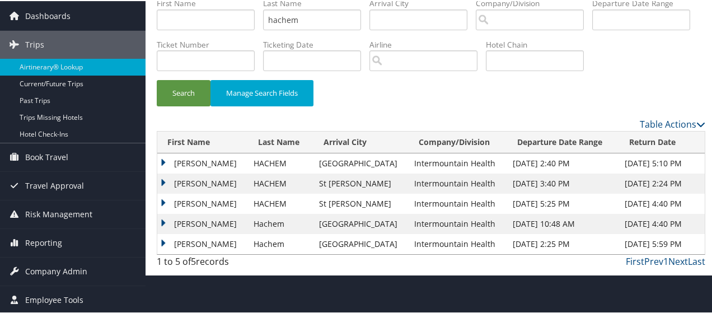
click at [165, 172] on td "[PERSON_NAME]" at bounding box center [202, 162] width 91 height 20
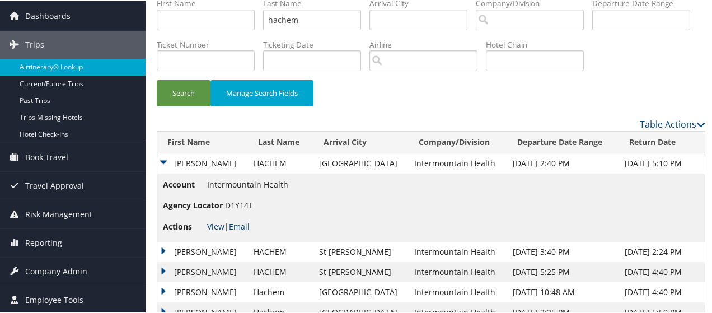
click at [215, 231] on link "View" at bounding box center [215, 225] width 17 height 11
click at [165, 172] on td "[PERSON_NAME]" at bounding box center [202, 162] width 91 height 20
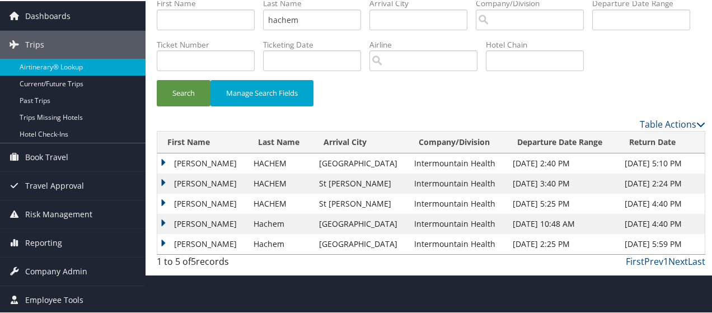
click at [165, 193] on td "[PERSON_NAME]" at bounding box center [202, 182] width 91 height 20
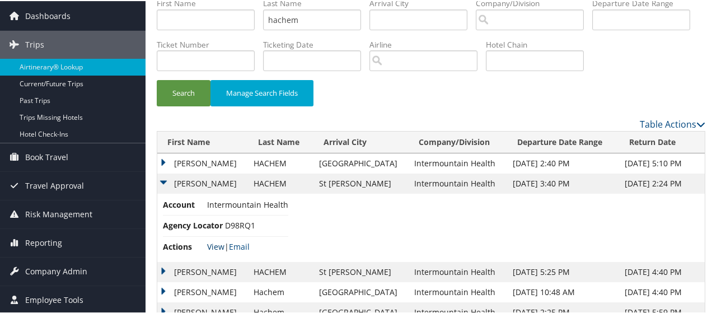
click at [219, 251] on link "View" at bounding box center [215, 245] width 17 height 11
drag, startPoint x: 308, startPoint y: 16, endPoint x: 218, endPoint y: 16, distance: 90.7
click at [162, 193] on td "CHRISTINE" at bounding box center [202, 182] width 91 height 20
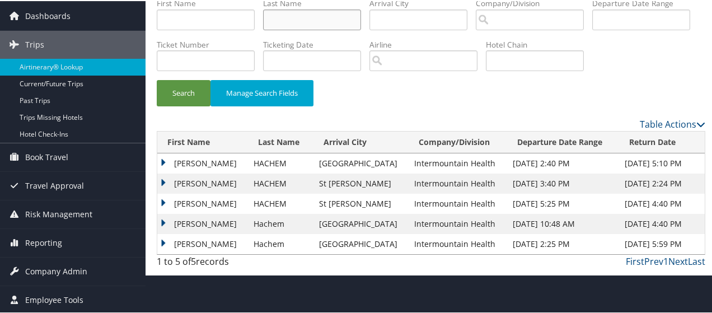
click at [292, 22] on input "text" at bounding box center [312, 18] width 98 height 21
click at [172, 105] on button "Search" at bounding box center [184, 92] width 54 height 26
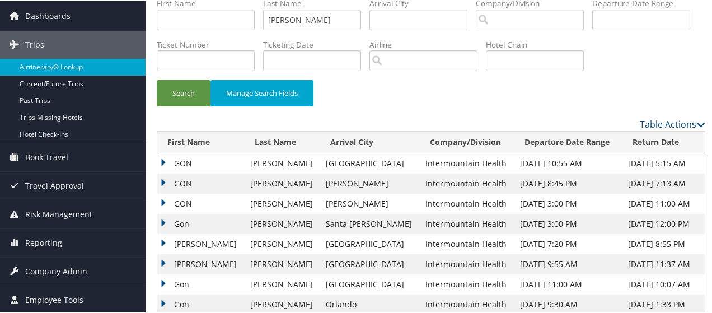
click at [163, 172] on td "GON" at bounding box center [200, 162] width 87 height 20
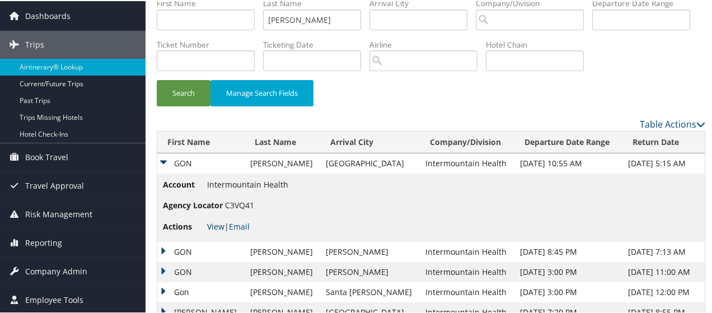
click at [214, 231] on link "View" at bounding box center [215, 225] width 17 height 11
click at [161, 172] on td "GON" at bounding box center [200, 162] width 87 height 20
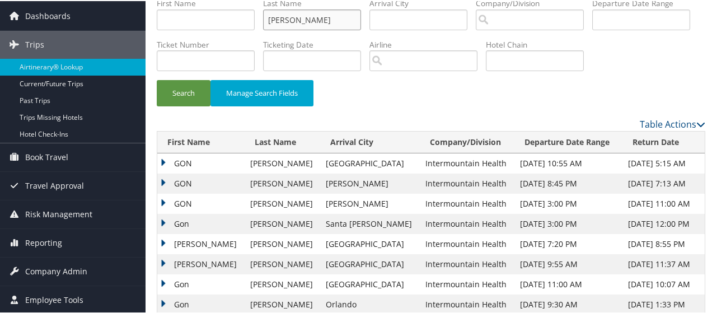
drag, startPoint x: 288, startPoint y: 15, endPoint x: 242, endPoint y: 15, distance: 45.9
type input "langston"
click at [180, 105] on button "Search" at bounding box center [184, 92] width 54 height 26
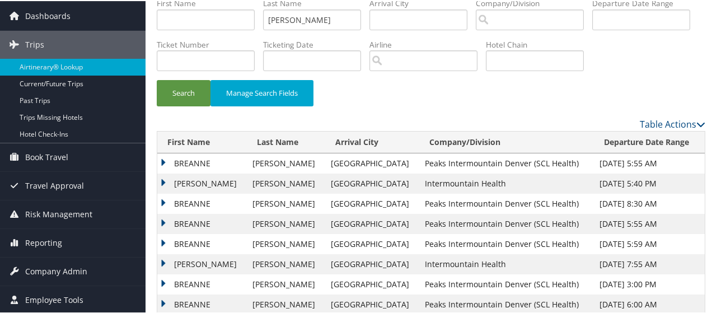
click at [163, 213] on td "BREANNE" at bounding box center [202, 203] width 90 height 20
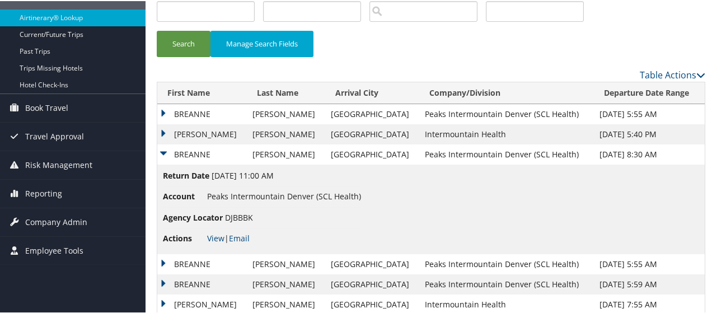
scroll to position [95, 0]
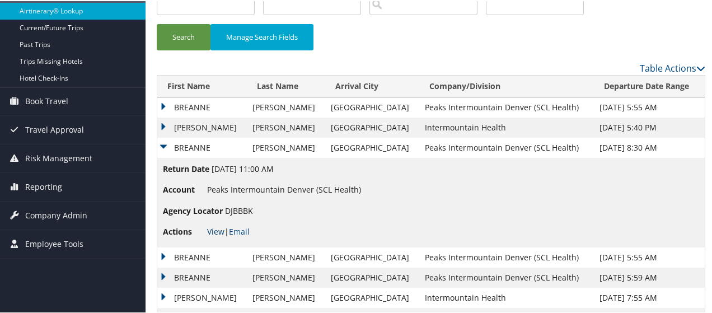
click at [214, 236] on link "View" at bounding box center [215, 230] width 17 height 11
click at [161, 137] on td "JEANNETTE" at bounding box center [202, 126] width 90 height 20
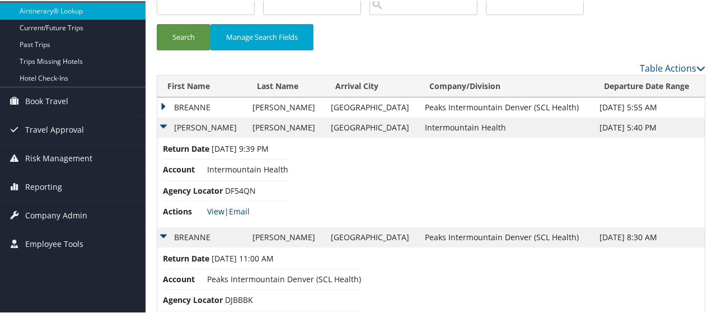
click at [217, 215] on link "View" at bounding box center [215, 210] width 17 height 11
click at [161, 137] on td "JEANNETTE" at bounding box center [202, 126] width 90 height 20
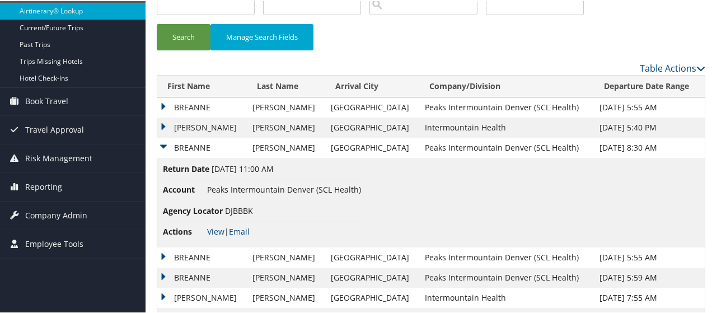
click at [161, 157] on td "BREANNE" at bounding box center [202, 147] width 90 height 20
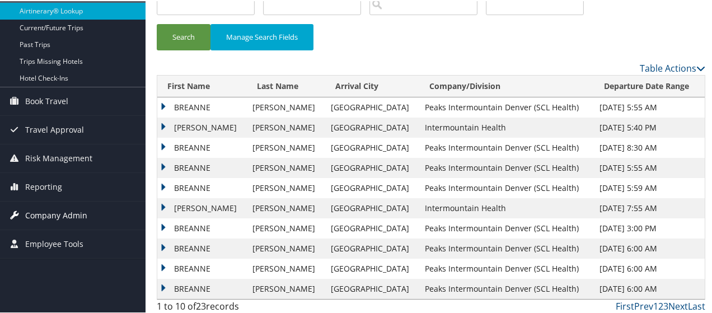
click at [47, 211] on span "Company Admin" at bounding box center [56, 214] width 62 height 28
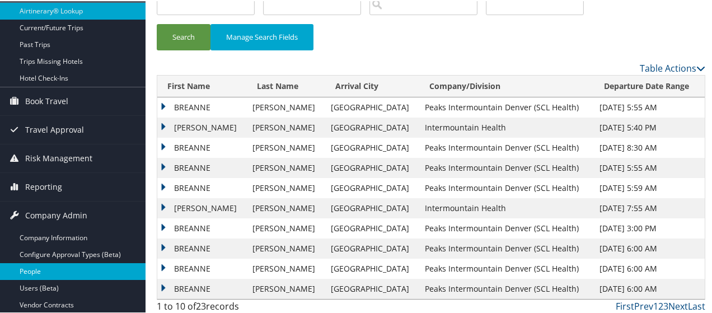
scroll to position [151, 0]
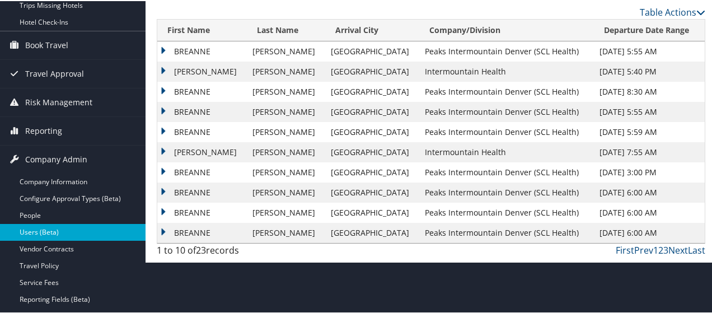
click at [31, 230] on link "Users (Beta)" at bounding box center [73, 231] width 146 height 17
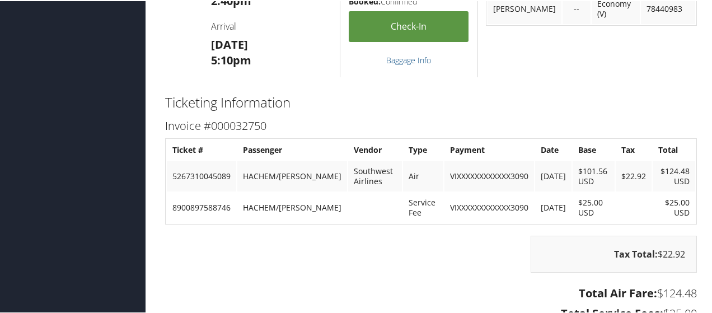
scroll to position [616, 0]
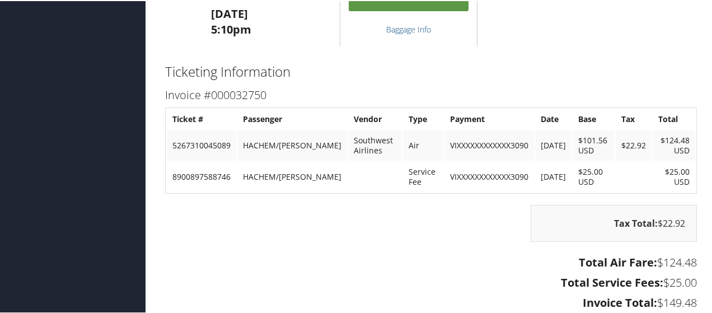
click at [303, 279] on h3 "Total Service Fees: $25.00" at bounding box center [431, 282] width 532 height 16
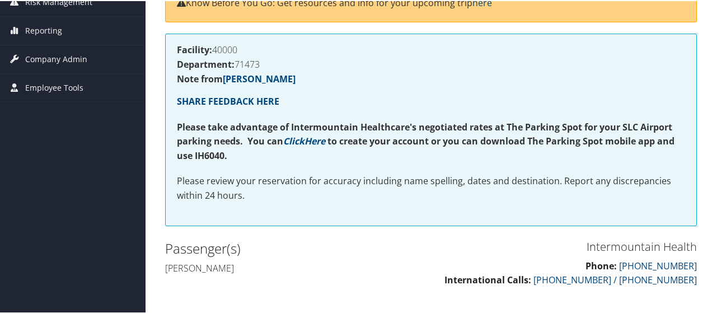
scroll to position [0, 0]
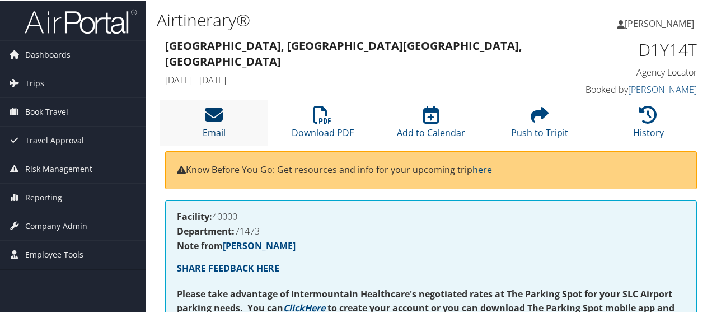
click at [212, 109] on icon at bounding box center [214, 114] width 18 height 18
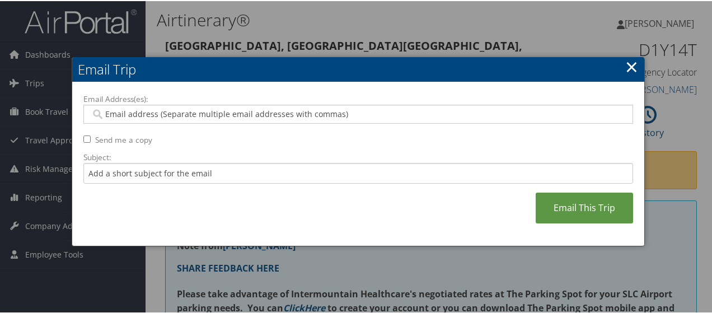
click at [153, 118] on div at bounding box center [358, 113] width 550 height 19
type input "[PERSON_NAME]"
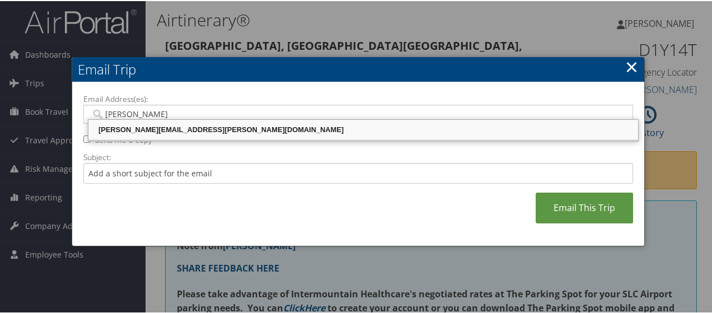
click at [179, 125] on div "[PERSON_NAME][EMAIL_ADDRESS][PERSON_NAME][DOMAIN_NAME]" at bounding box center [363, 128] width 546 height 11
type input "[PERSON_NAME][EMAIL_ADDRESS][PERSON_NAME][DOMAIN_NAME]"
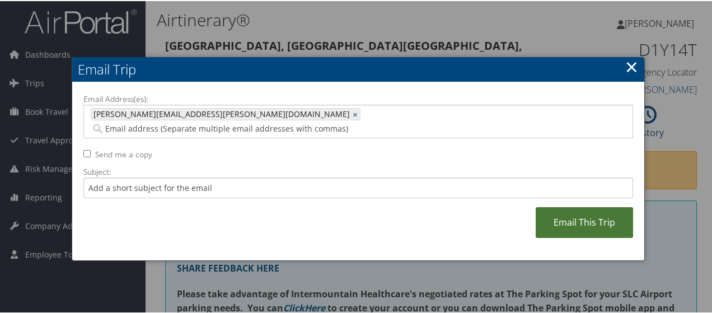
click at [583, 211] on link "Email This Trip" at bounding box center [584, 221] width 97 height 31
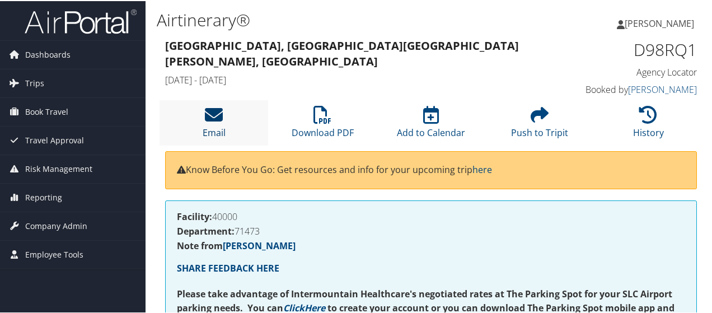
click at [208, 118] on icon at bounding box center [214, 114] width 18 height 18
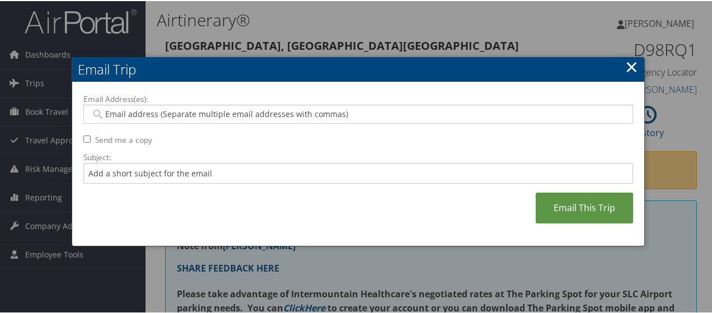
click at [110, 110] on input "Email Address(es):" at bounding box center [359, 112] width 536 height 11
type input "[PERSON_NAME]"
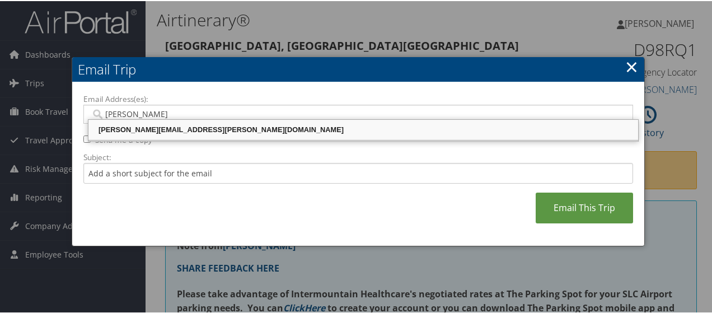
click at [124, 132] on div "[PERSON_NAME][EMAIL_ADDRESS][PERSON_NAME][DOMAIN_NAME]" at bounding box center [363, 128] width 546 height 11
type input "[PERSON_NAME][EMAIL_ADDRESS][PERSON_NAME][DOMAIN_NAME]"
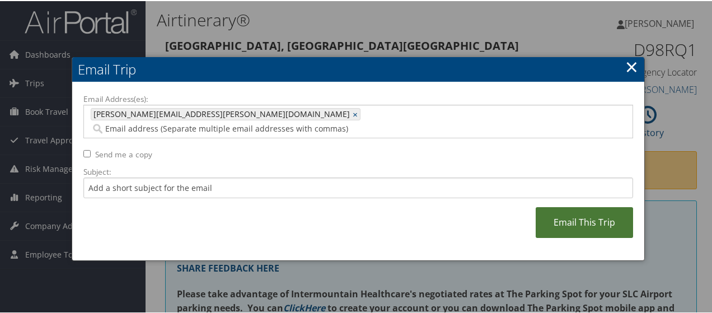
click at [574, 208] on link "Email This Trip" at bounding box center [584, 221] width 97 height 31
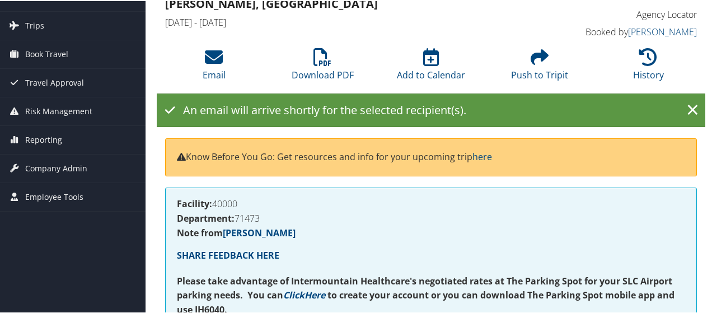
scroll to position [56, 0]
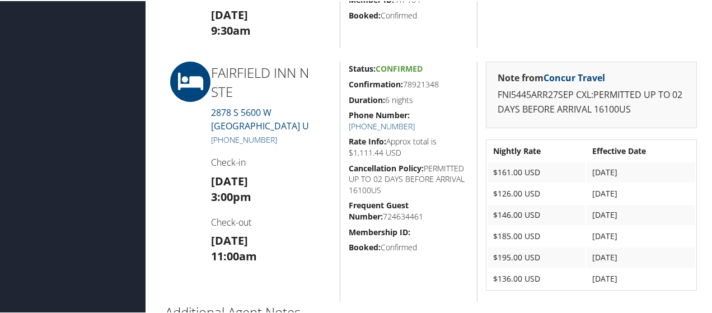
scroll to position [560, 0]
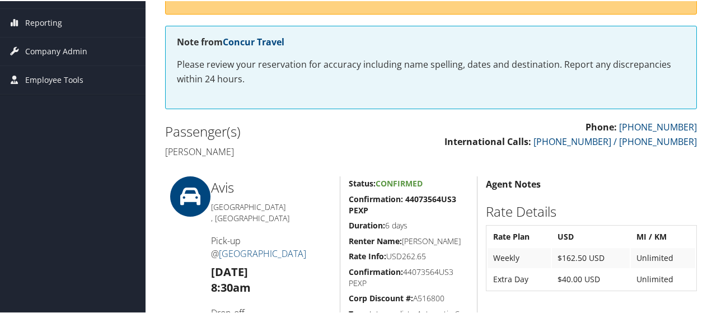
scroll to position [168, 0]
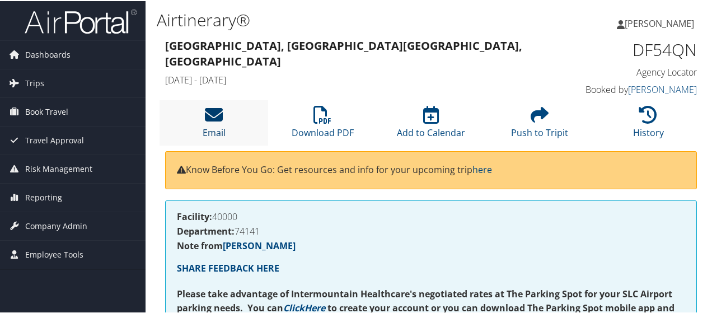
click at [208, 119] on icon at bounding box center [214, 114] width 18 height 18
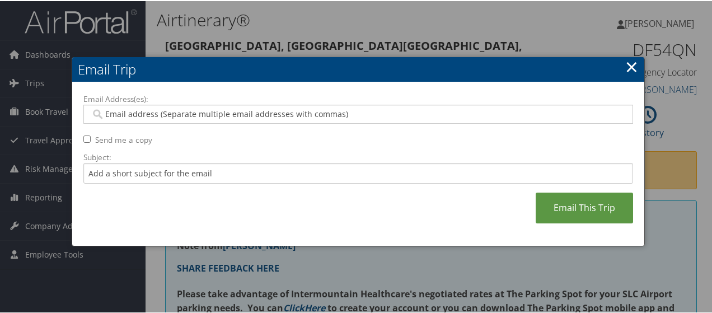
click at [137, 114] on input "Email Address(es):" at bounding box center [359, 112] width 536 height 11
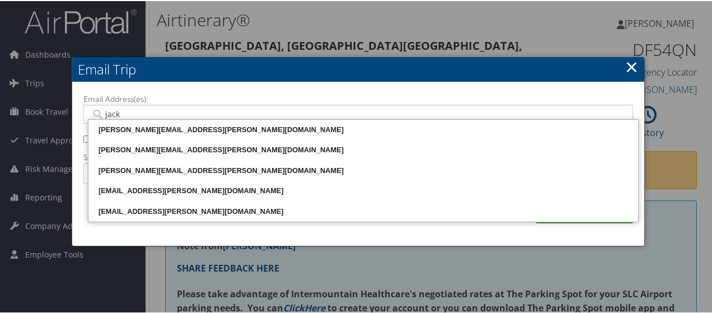
type input "[PERSON_NAME]"
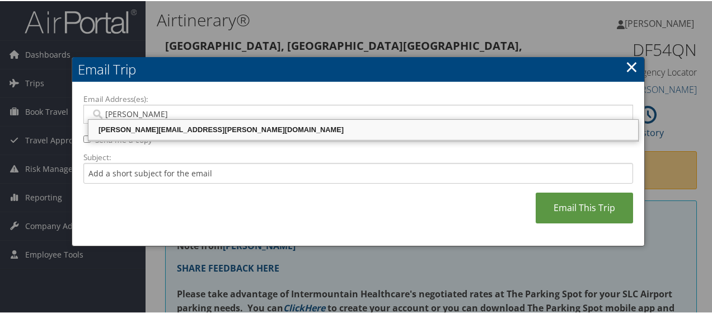
click at [139, 126] on div "[PERSON_NAME][EMAIL_ADDRESS][PERSON_NAME][DOMAIN_NAME]" at bounding box center [363, 128] width 546 height 11
type input "[PERSON_NAME][EMAIL_ADDRESS][PERSON_NAME][DOMAIN_NAME]"
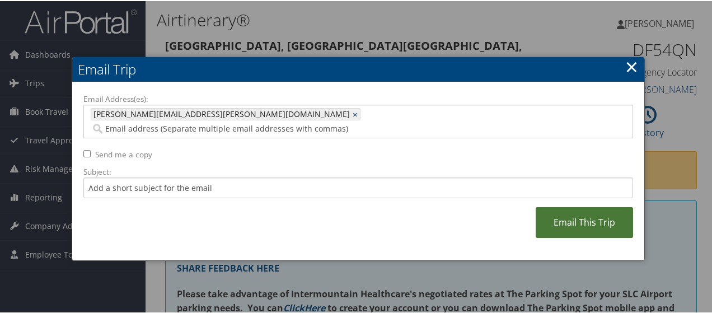
click at [559, 206] on link "Email This Trip" at bounding box center [584, 221] width 97 height 31
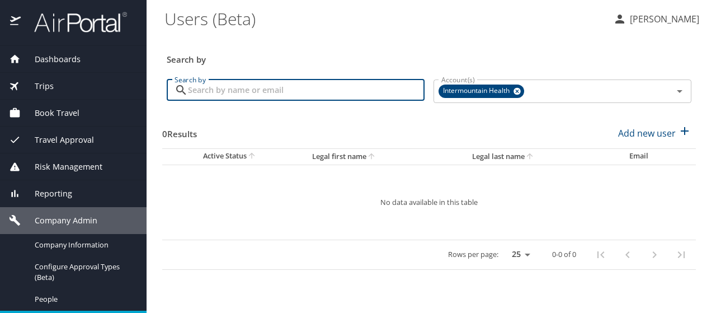
click at [213, 93] on input "Search by" at bounding box center [306, 89] width 237 height 21
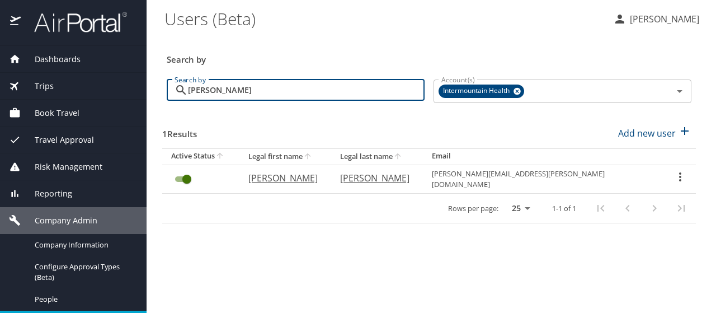
type input "maranto"
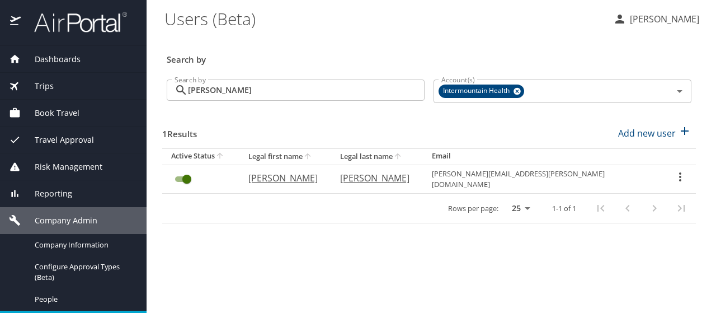
click at [679, 173] on icon "User Search Table" at bounding box center [680, 176] width 2 height 9
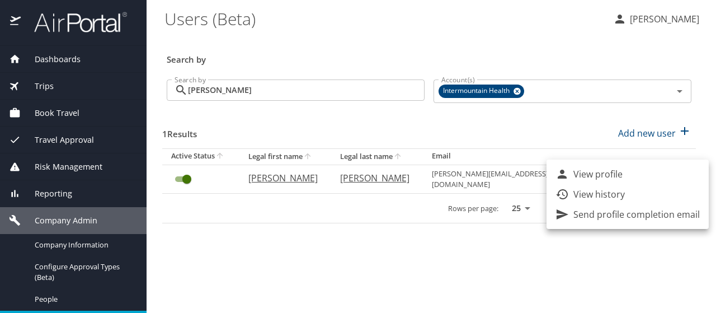
click at [675, 173] on li "View profile" at bounding box center [628, 174] width 162 height 20
select select "US"
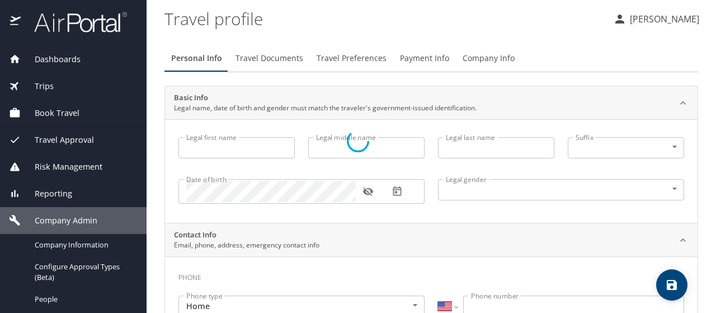
type input "Jake"
type input "Anthony Lindberg"
type input "Maranto"
type input "Male"
select select "US"
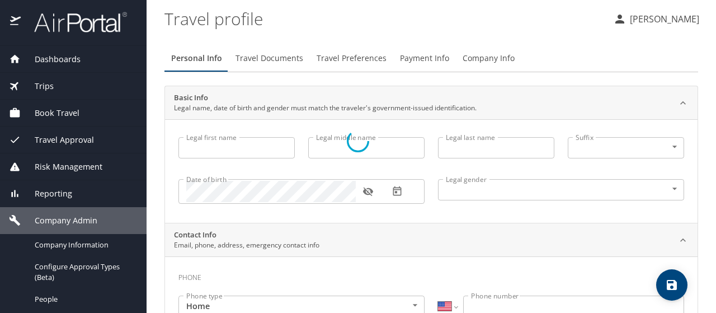
select select "US"
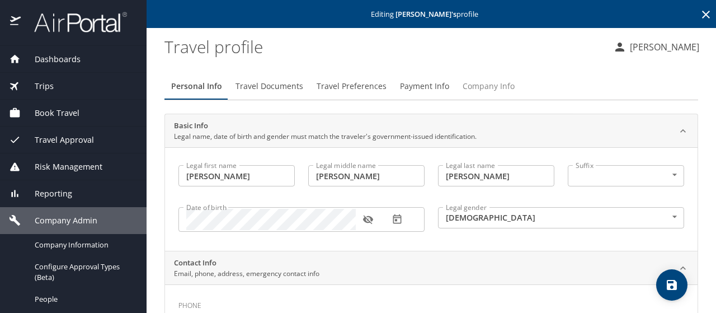
click at [473, 87] on span "Company Info" at bounding box center [489, 86] width 52 height 14
